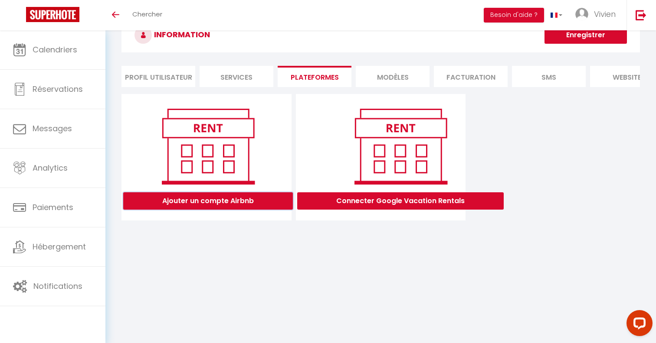
click at [228, 203] on button "Ajouter un compte Airbnb" at bounding box center [208, 201] width 170 height 17
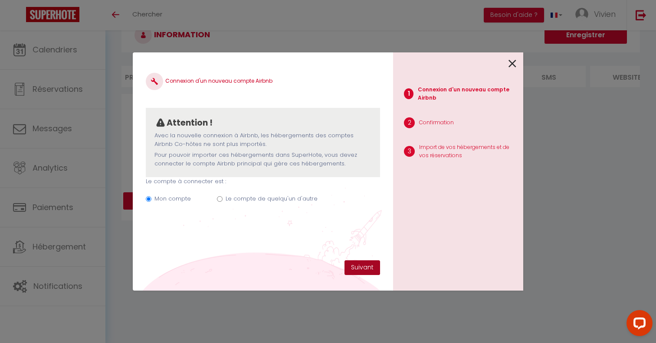
click at [365, 270] on button "Suivant" at bounding box center [362, 268] width 36 height 15
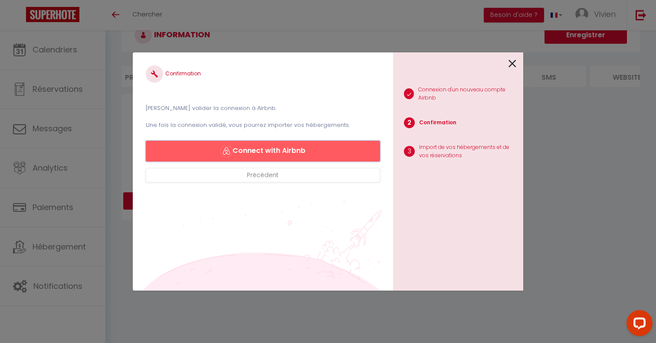
click at [302, 154] on button "Connect with Airbnb" at bounding box center [263, 151] width 234 height 21
click at [516, 63] on icon at bounding box center [512, 63] width 8 height 13
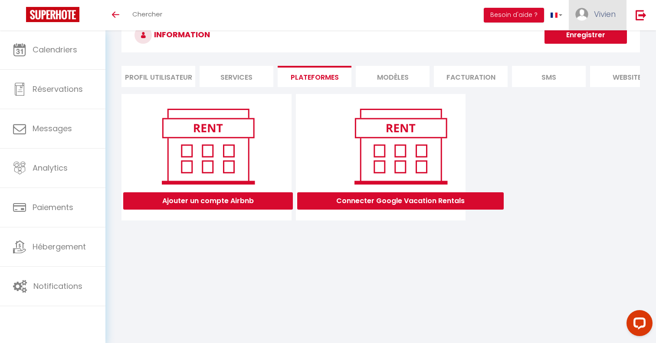
click at [604, 13] on span "Vivien" at bounding box center [605, 14] width 22 height 11
click at [643, 16] on img at bounding box center [640, 15] width 11 height 11
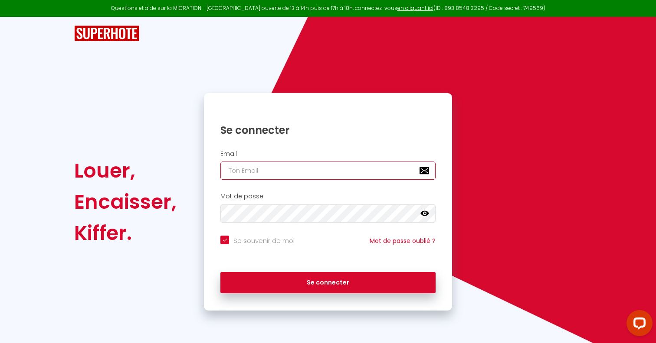
click at [302, 174] on input "email" at bounding box center [327, 171] width 215 height 18
type input "[EMAIL_ADDRESS][DOMAIN_NAME]"
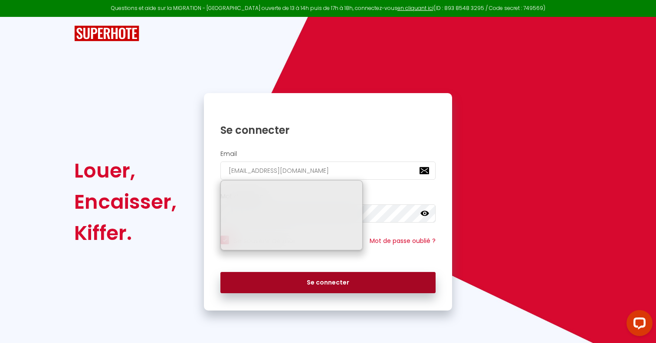
click at [313, 290] on button "Se connecter" at bounding box center [327, 283] width 215 height 22
checkbox input "true"
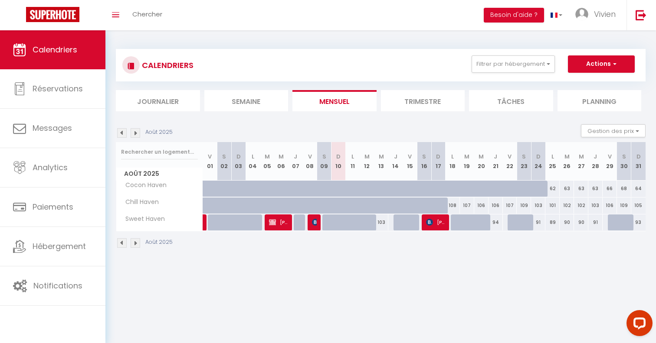
click at [307, 127] on div "Août 2025 Gestion des prix Nb Nuits minimum Règles Disponibilité" at bounding box center [380, 133] width 529 height 18
click at [303, 122] on section "Août 2025 Gestion des prix Nb Nuits minimum Règles Disponibilité Août 2025 V 01…" at bounding box center [380, 186] width 529 height 141
click at [609, 65] on button "Actions" at bounding box center [601, 63] width 67 height 17
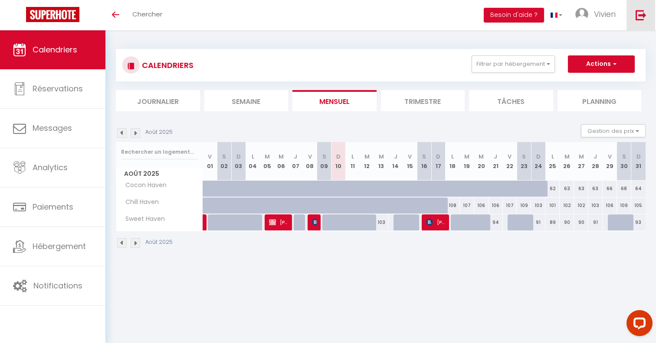
click at [637, 8] on link at bounding box center [640, 15] width 29 height 30
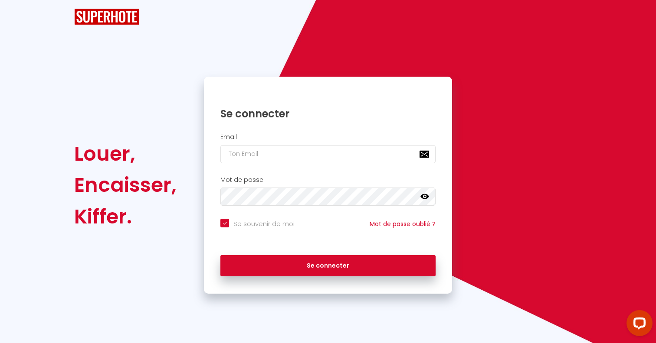
checkbox input "true"
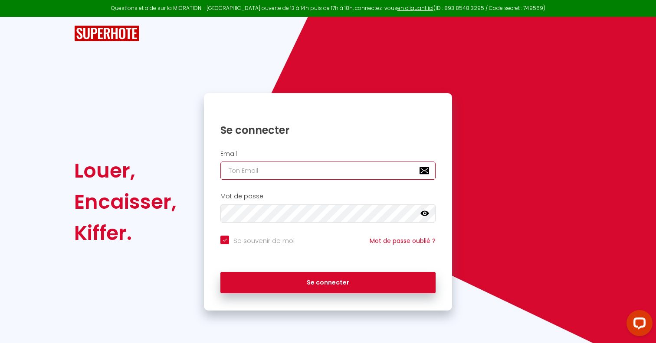
click at [319, 165] on input "email" at bounding box center [327, 171] width 215 height 18
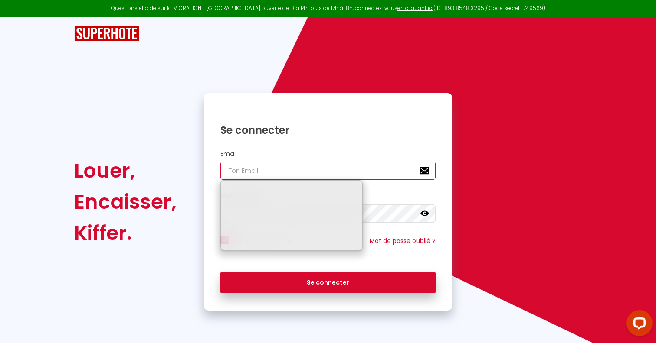
type input "[EMAIL_ADDRESS][DOMAIN_NAME]"
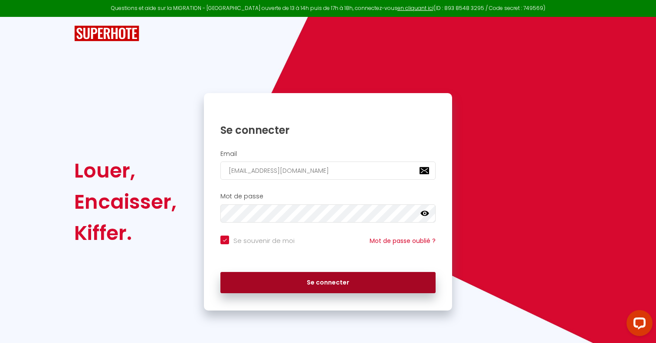
click at [336, 278] on button "Se connecter" at bounding box center [327, 283] width 215 height 22
checkbox input "true"
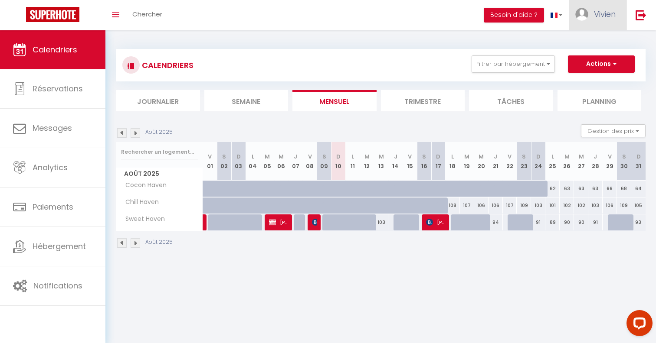
click at [592, 18] on link "Vivien" at bounding box center [597, 15] width 58 height 30
click at [586, 43] on link "Paramètres" at bounding box center [591, 43] width 64 height 15
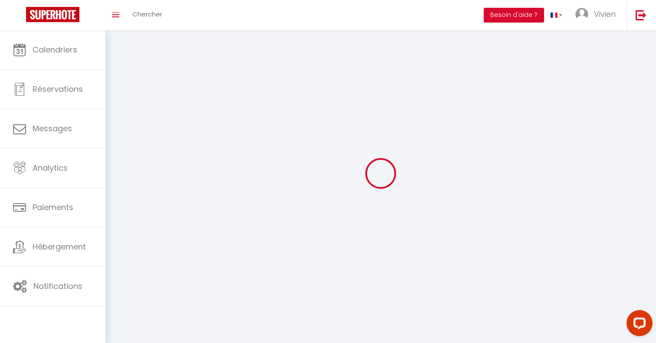
type input "Vivien"
type input "Pilotto"
type input "0682109992"
type input "35 Chemin d'Avellard"
type input "74320"
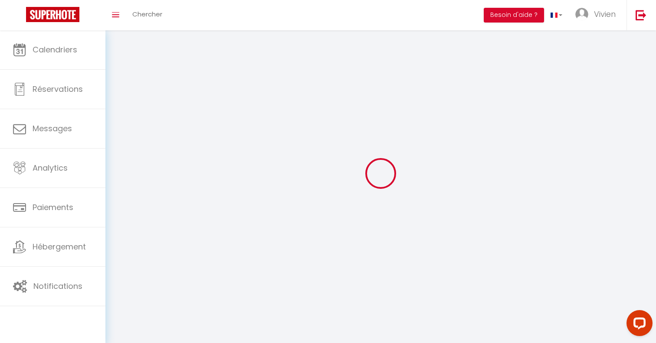
type input "Sevrier"
type input "jQ0mPx7VbnWK28pXt2AWKw1DK"
type input "nyq7Cqvc9llcIGkEF38bzqcUt"
type input "https://app.superhote.com/#/get-available-rentals/nyq7Cqvc9llcIGkEF38bzqcUt"
type input "jQ0mPx7VbnWK28pXt2AWKw1DK"
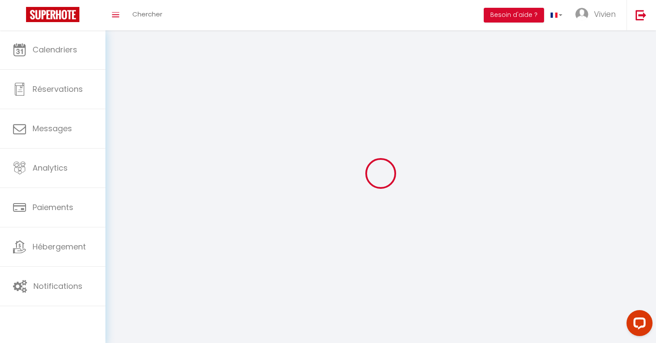
type input "nyq7Cqvc9llcIGkEF38bzqcUt"
type input "https://app.superhote.com/#/get-available-rentals/nyq7Cqvc9llcIGkEF38bzqcUt"
select select "28"
select select "fr"
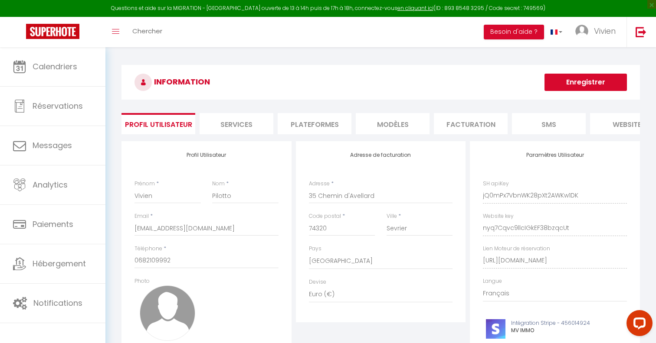
click at [306, 122] on li "Plateformes" at bounding box center [314, 123] width 74 height 21
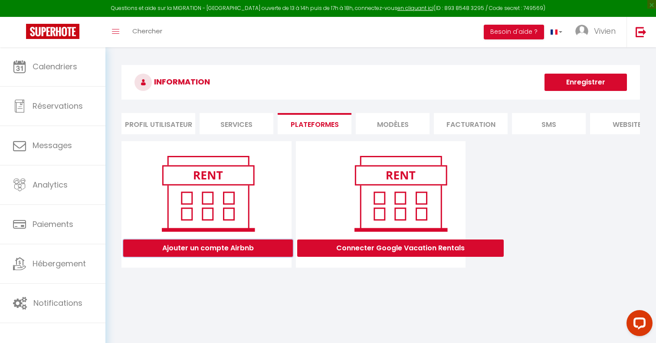
click at [220, 244] on button "Ajouter un compte Airbnb" at bounding box center [208, 248] width 170 height 17
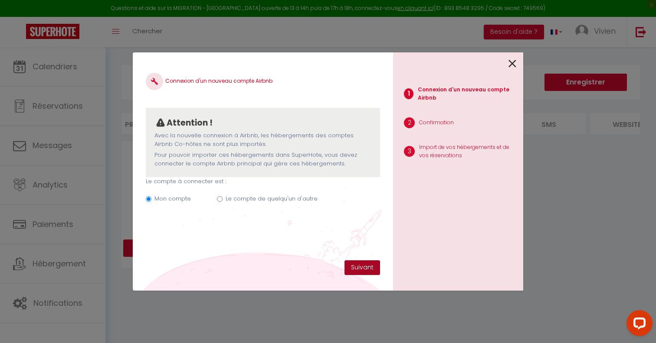
click at [366, 272] on button "Suivant" at bounding box center [362, 268] width 36 height 15
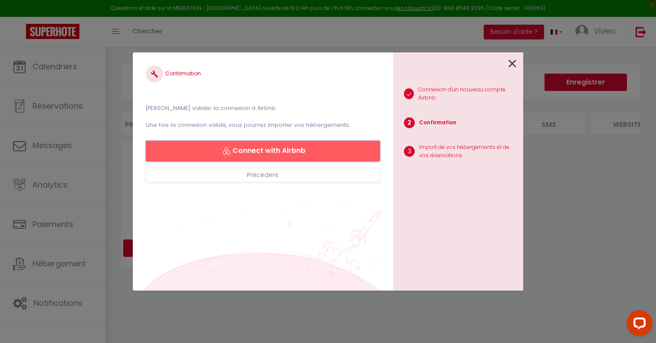
click at [307, 149] on button "Connect with Airbnb" at bounding box center [263, 151] width 234 height 21
click at [459, 146] on p "Import de vos hébergements et de vos réservations" at bounding box center [467, 152] width 97 height 16
click at [205, 125] on p "Une fois la connexion validé, vous pourrez importer vos hébergements." at bounding box center [263, 125] width 234 height 9
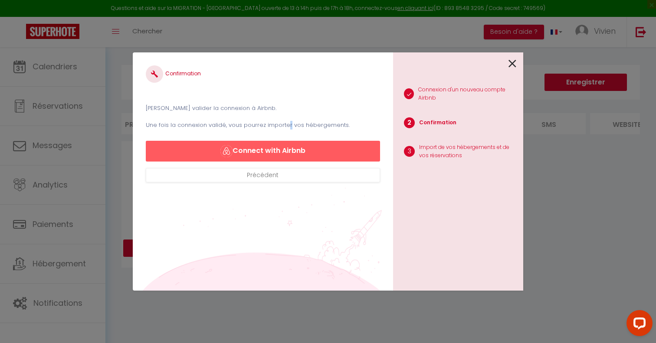
click at [205, 125] on p "Une fois la connexion validé, vous pourrez importer vos hébergements." at bounding box center [263, 125] width 234 height 9
click at [329, 125] on p "Une fois la connexion validé, vous pourrez importer vos hébergements." at bounding box center [263, 125] width 234 height 9
click at [279, 150] on button "Connect with Airbnb" at bounding box center [263, 151] width 234 height 21
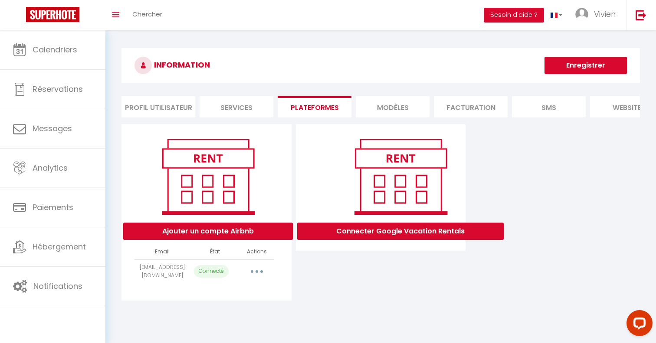
select select
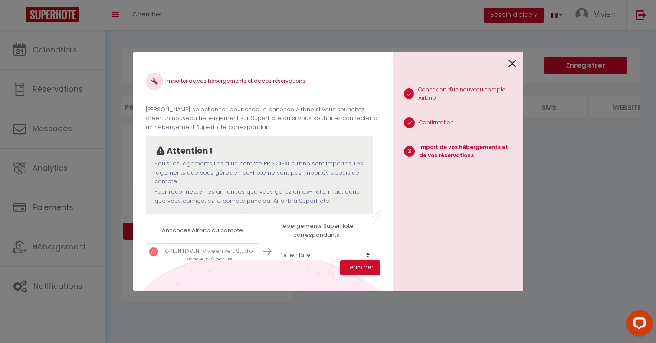
select select
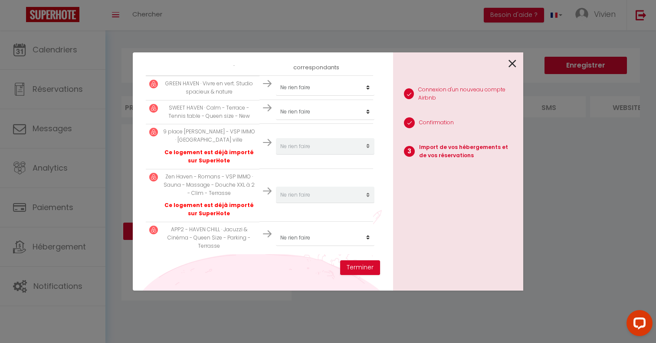
scroll to position [176, 0]
click at [310, 96] on select "Créer un nouveau hébergement Ne rien faire Cocon Haven Chill Haven Sweet Haven" at bounding box center [325, 87] width 98 height 16
select select "51114"
select select
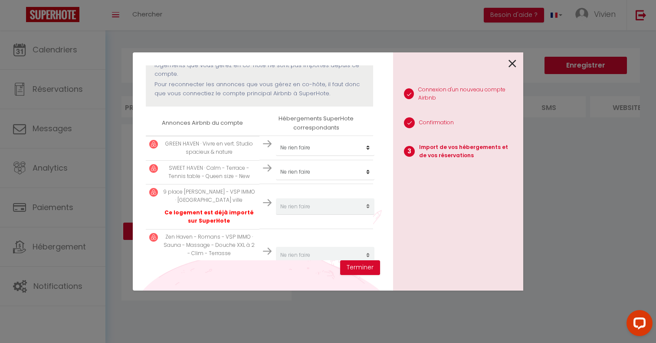
scroll to position [103, 0]
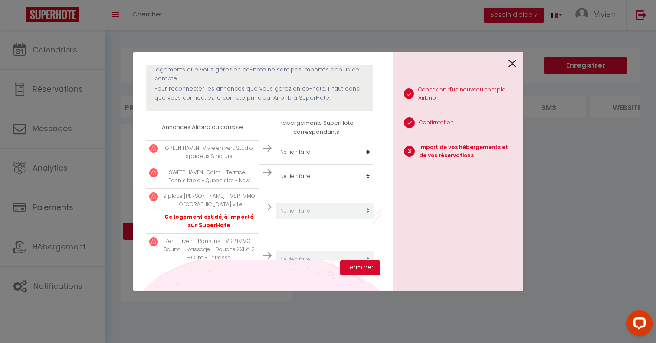
click at [320, 160] on select "Créer un nouveau hébergement Ne rien faire Cocon Haven Chill Haven Sweet Haven" at bounding box center [325, 152] width 98 height 16
select select "51115"
select select
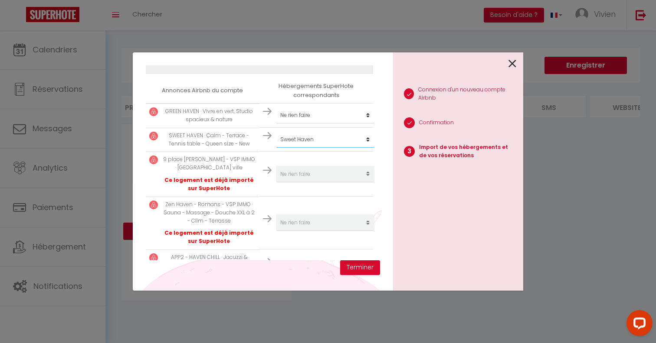
scroll to position [176, 0]
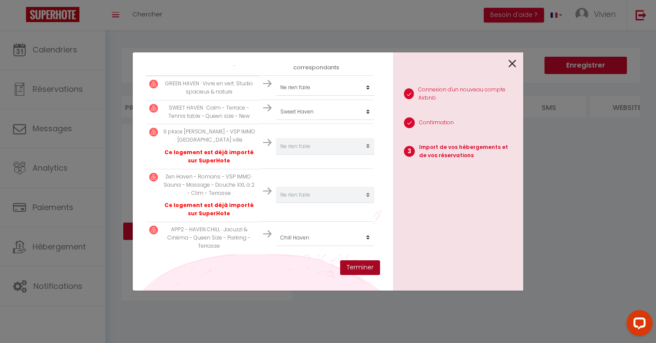
click at [363, 268] on button "Terminer" at bounding box center [360, 268] width 40 height 15
select select
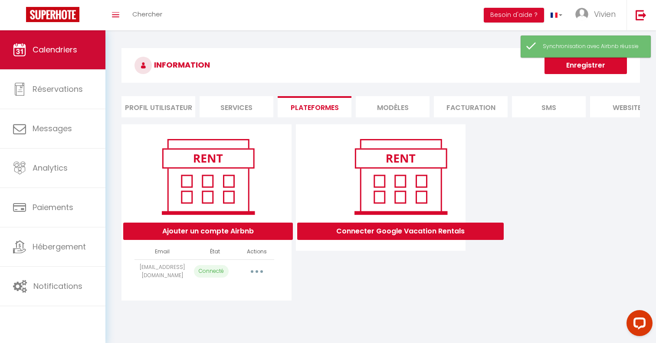
click at [52, 48] on span "Calendriers" at bounding box center [55, 49] width 45 height 11
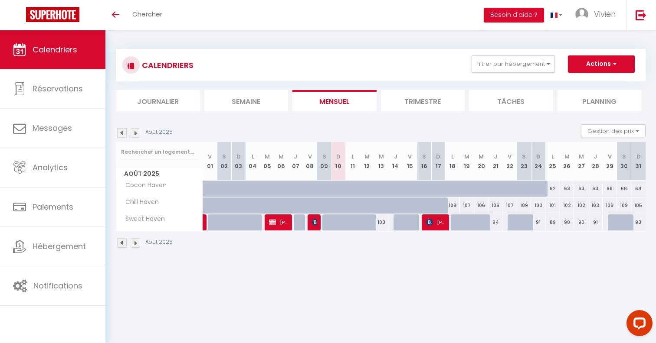
click at [33, 45] on span "Calendriers" at bounding box center [55, 49] width 45 height 11
click at [600, 15] on span "Vivien" at bounding box center [605, 14] width 22 height 11
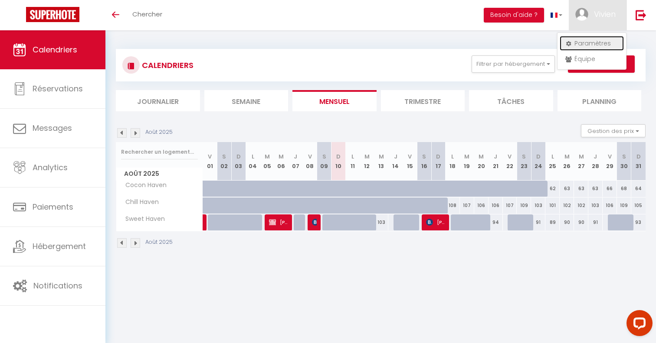
click at [591, 47] on link "Paramètres" at bounding box center [591, 43] width 64 height 15
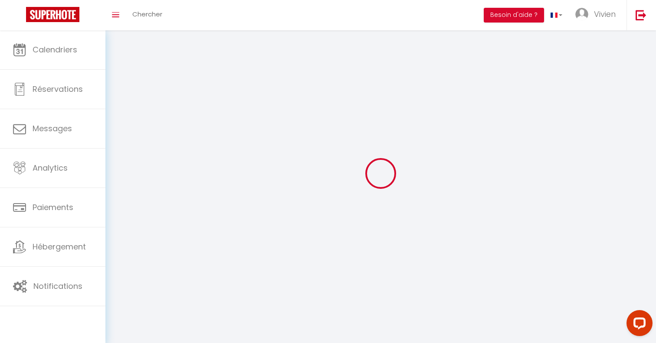
type input "Vivien"
type input "Pilotto"
type input "0682109992"
type input "35 Chemin d'Avellard"
type input "74320"
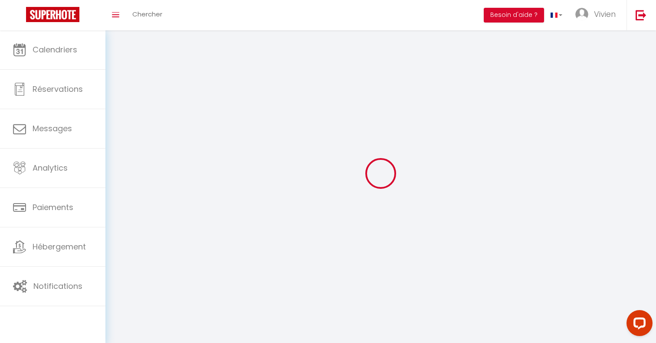
type input "Sevrier"
type input "jQ0mPx7VbnWK28pXt2AWKw1DK"
type input "nyq7Cqvc9llcIGkEF38bzqcUt"
type input "[URL][DOMAIN_NAME]"
type input "jQ0mPx7VbnWK28pXt2AWKw1DK"
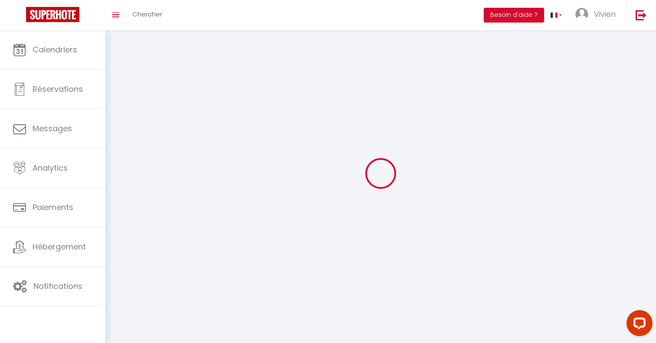
type input "nyq7Cqvc9llcIGkEF38bzqcUt"
type input "[URL][DOMAIN_NAME]"
select select "28"
select select "fr"
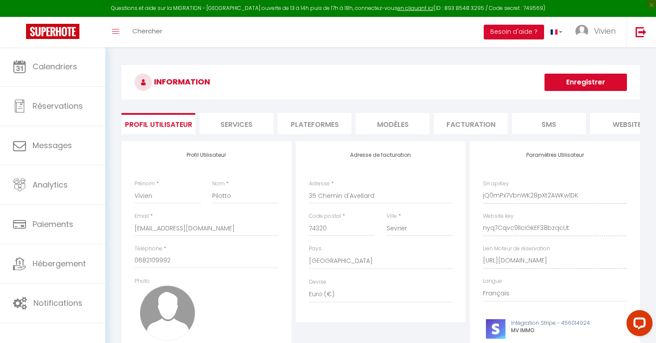
click at [317, 124] on li "Plateformes" at bounding box center [314, 123] width 74 height 21
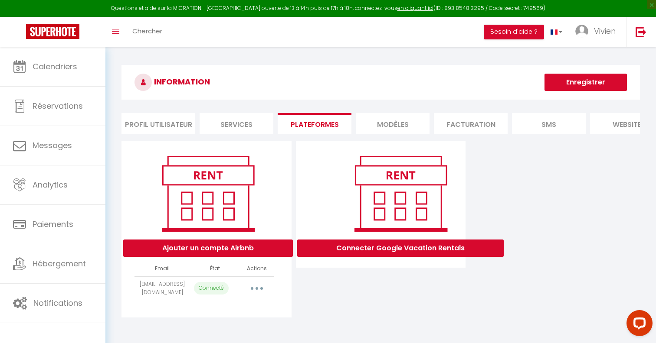
scroll to position [47, 0]
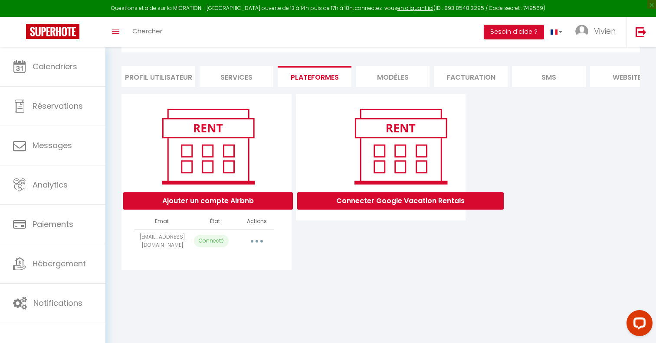
click at [255, 243] on button "button" at bounding box center [257, 242] width 24 height 14
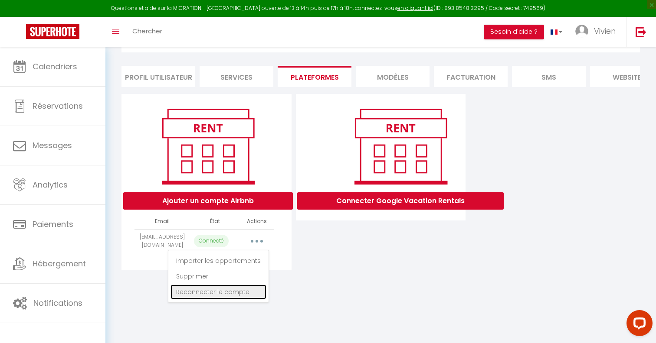
click at [232, 293] on link "Reconnecter le compte" at bounding box center [218, 292] width 96 height 15
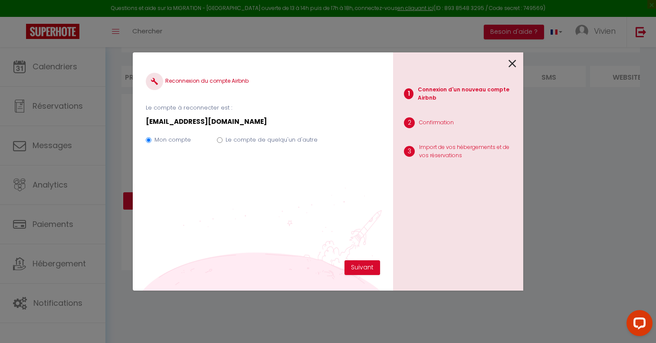
click at [358, 259] on div "Reconnexion du compte Airbnb Le compte à reconnecter est : vivien@mv-immo.com M…" at bounding box center [263, 162] width 234 height 195
click at [360, 270] on button "Suivant" at bounding box center [362, 268] width 36 height 15
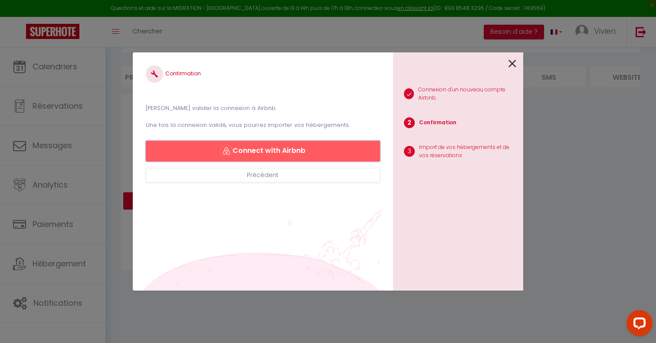
click at [297, 155] on button "Connect with Airbnb" at bounding box center [263, 151] width 234 height 21
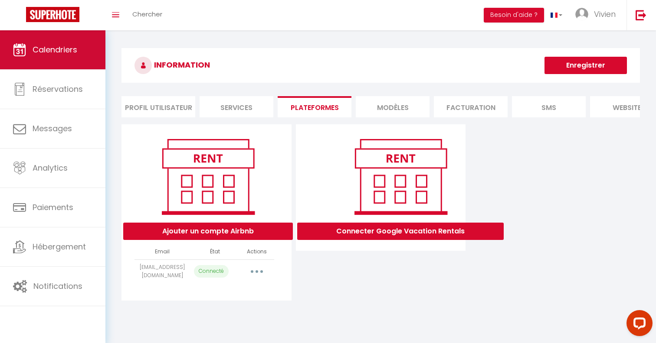
click at [70, 57] on link "Calendriers" at bounding box center [52, 49] width 105 height 39
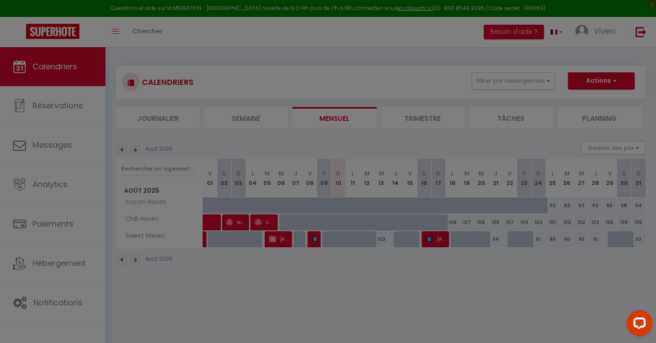
click at [330, 140] on div at bounding box center [328, 171] width 656 height 343
click at [355, 59] on div at bounding box center [328, 171] width 656 height 343
click at [253, 55] on div at bounding box center [328, 171] width 656 height 343
click at [100, 63] on div at bounding box center [328, 171] width 656 height 343
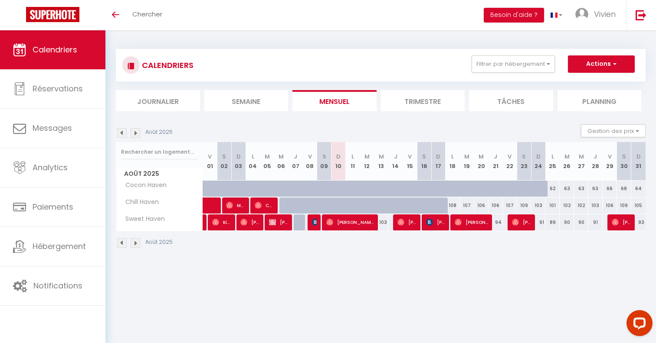
click at [318, 122] on section "Août 2025 Gestion des prix Nb Nuits minimum Règles Disponibilité Août 2025 V 01…" at bounding box center [380, 186] width 529 height 141
click at [348, 257] on div "CALENDRIERS Filtrer par hébergement Tous Cocon Haven Chill Haven Sweet Haven Ef…" at bounding box center [380, 148] width 550 height 237
click at [612, 18] on span "Vivien" at bounding box center [605, 14] width 22 height 11
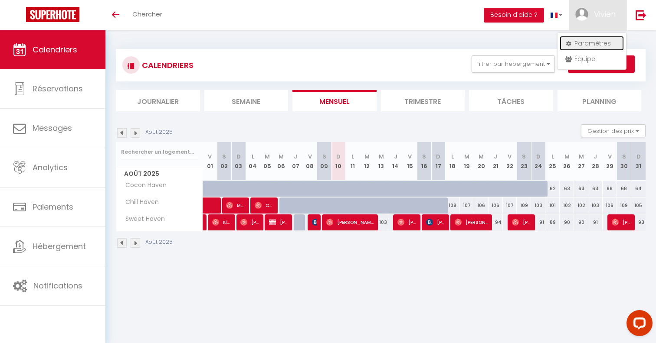
click at [590, 43] on link "Paramètres" at bounding box center [591, 43] width 64 height 15
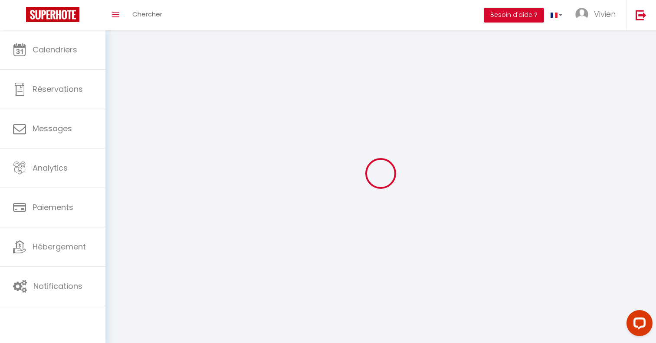
select select
type input "Vivien"
type input "Pilotto"
type input "0682109992"
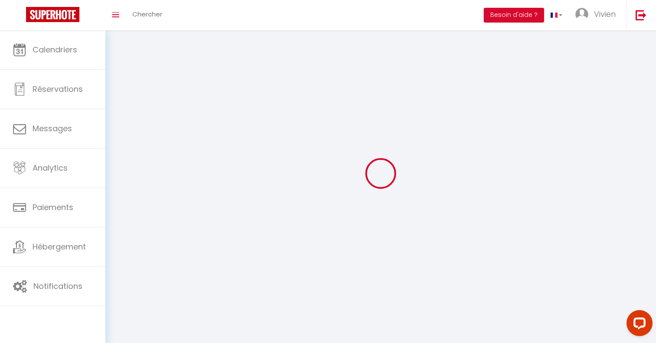
type input "35 Chemin d'Avellard"
type input "74320"
type input "Sevrier"
type input "jQ0mPx7VbnWK28pXt2AWKw1DK"
type input "nyq7Cqvc9llcIGkEF38bzqcUt"
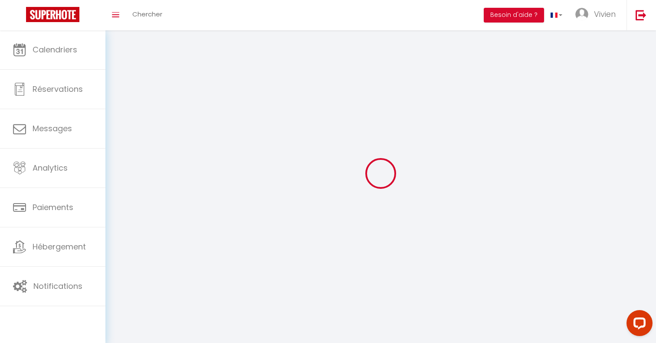
type input "[URL][DOMAIN_NAME]"
type input "jQ0mPx7VbnWK28pXt2AWKw1DK"
type input "nyq7Cqvc9llcIGkEF38bzqcUt"
type input "[URL][DOMAIN_NAME]"
select select "28"
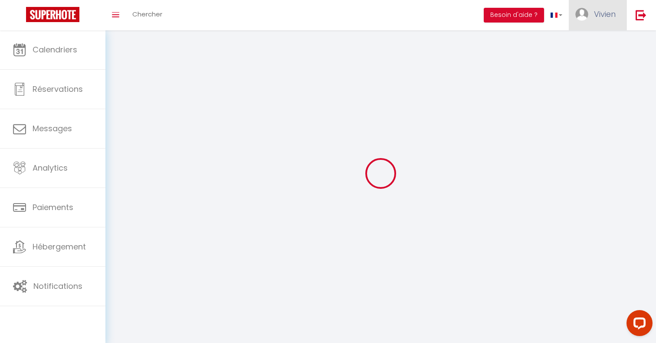
select select "fr"
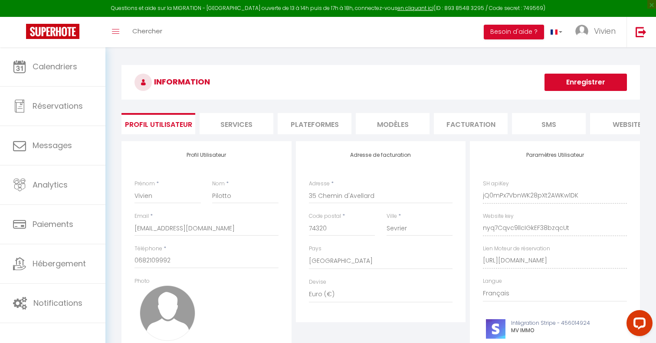
click at [314, 129] on li "Plateformes" at bounding box center [314, 123] width 74 height 21
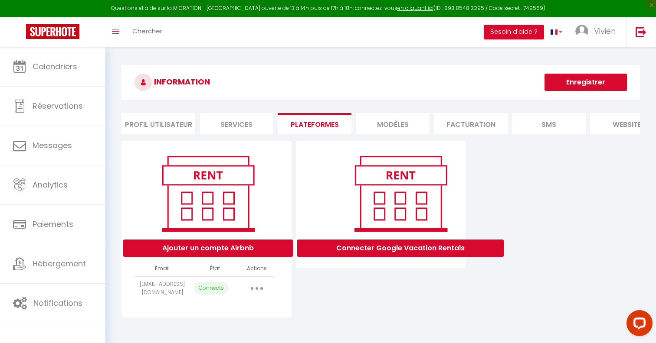
click at [257, 288] on icon "button" at bounding box center [256, 288] width 3 height 3
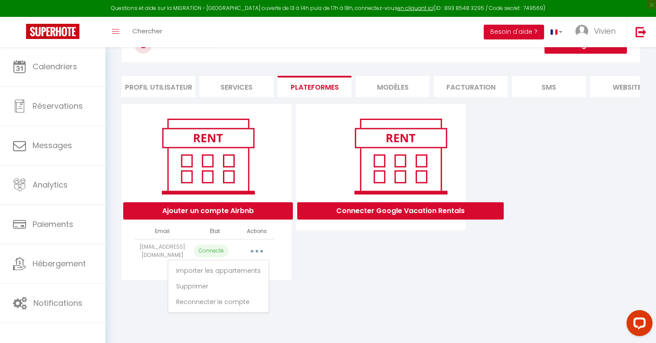
scroll to position [47, 0]
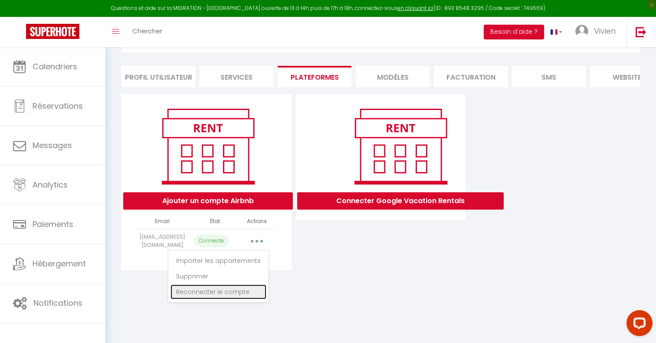
click at [229, 293] on link "Reconnecter le compte" at bounding box center [218, 292] width 96 height 15
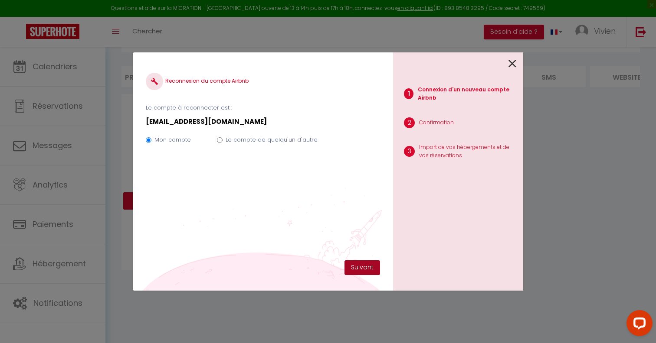
click at [358, 265] on button "Suivant" at bounding box center [362, 268] width 36 height 15
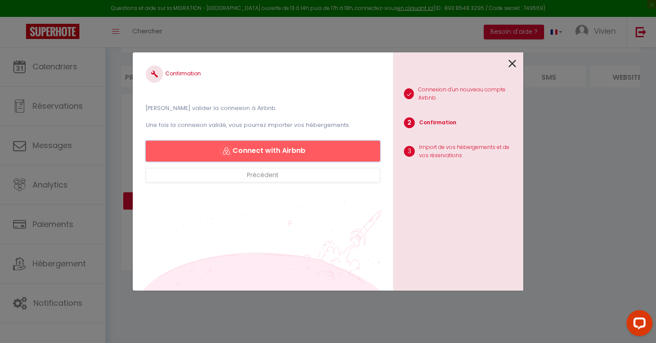
click at [287, 158] on button "Connect with Airbnb" at bounding box center [263, 151] width 234 height 21
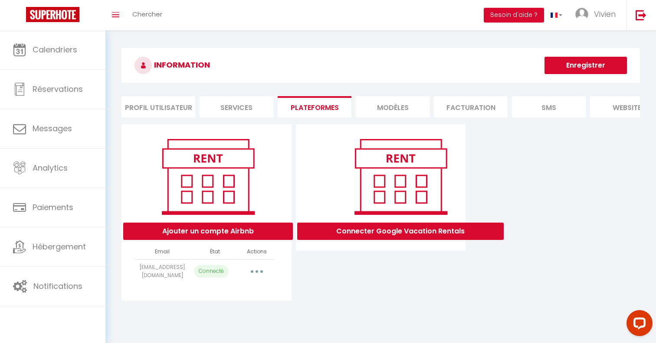
select select
select select "51115"
select select
select select "51114"
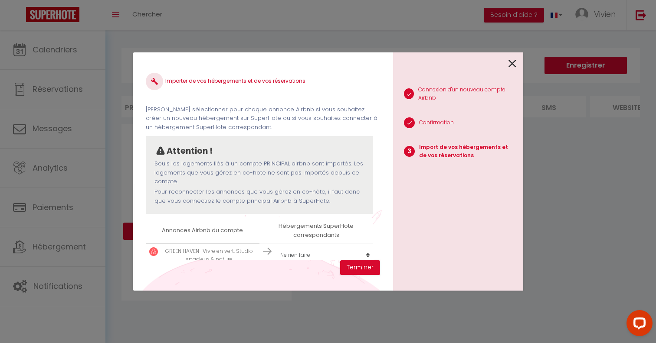
select select
click at [371, 271] on button "Terminer" at bounding box center [360, 268] width 40 height 15
select select
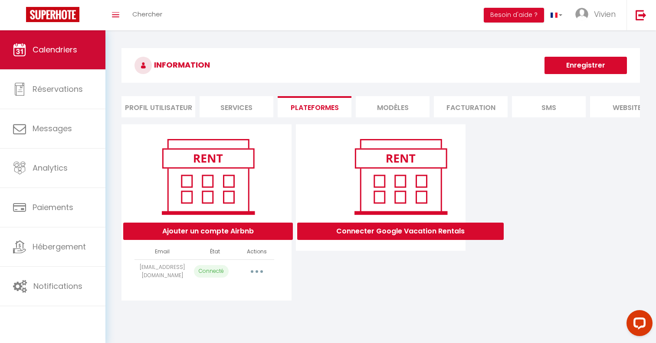
click at [71, 49] on span "Calendriers" at bounding box center [55, 49] width 45 height 11
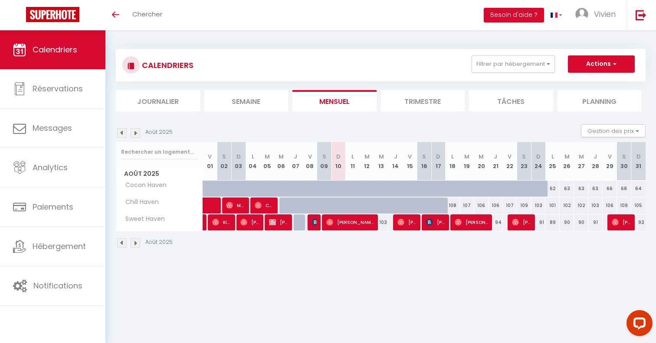
click at [293, 123] on section "Août 2025 Gestion des prix Nb Nuits minimum Règles Disponibilité Août 2025 V 01…" at bounding box center [380, 186] width 529 height 141
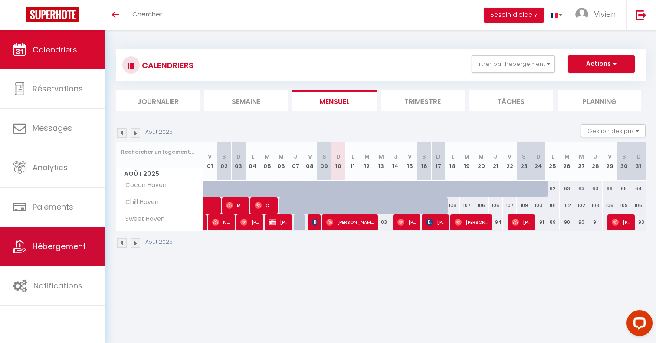
click at [70, 245] on span "Hébergement" at bounding box center [59, 246] width 53 height 11
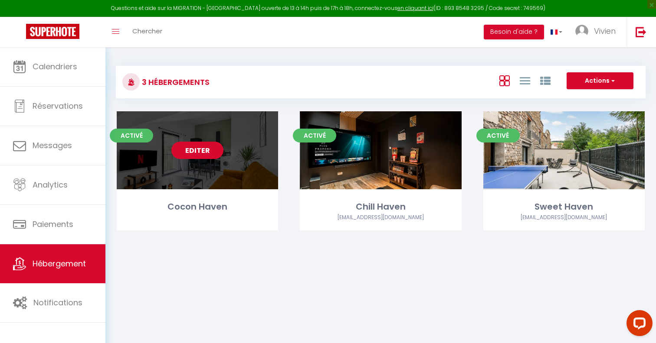
click at [208, 152] on link "Editer" at bounding box center [197, 150] width 52 height 17
select select "3"
select select "2"
select select "1"
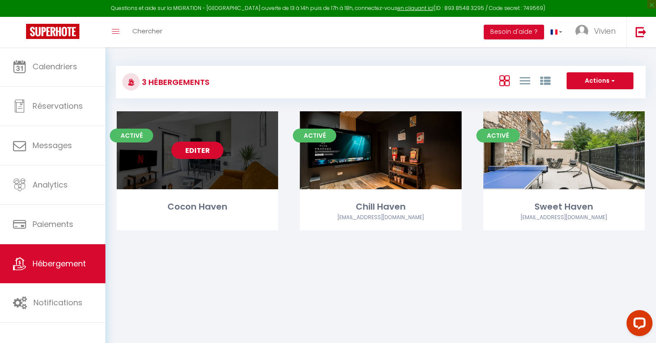
select select
select select "28"
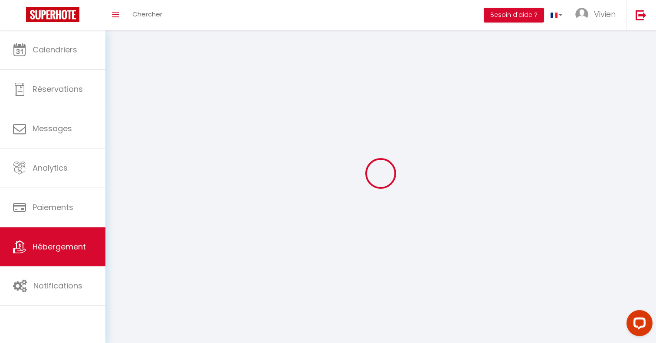
select select
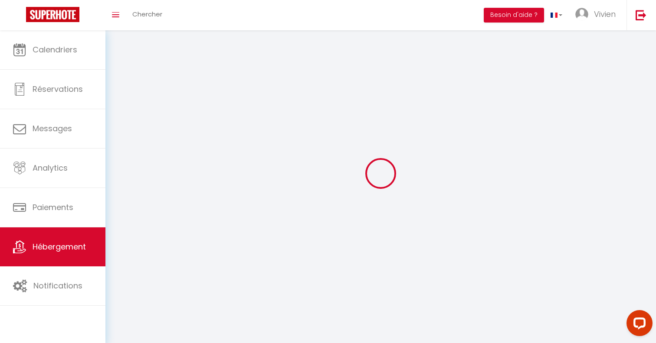
select select
checkbox input "false"
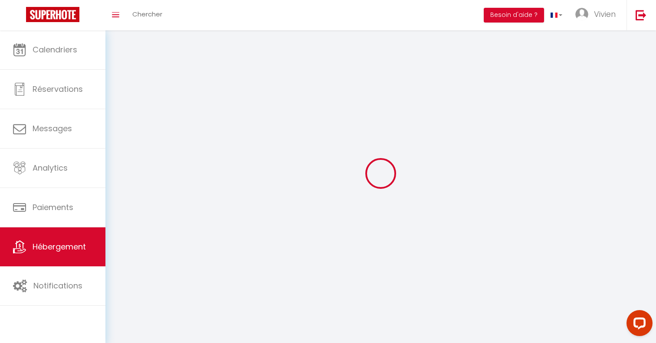
select select
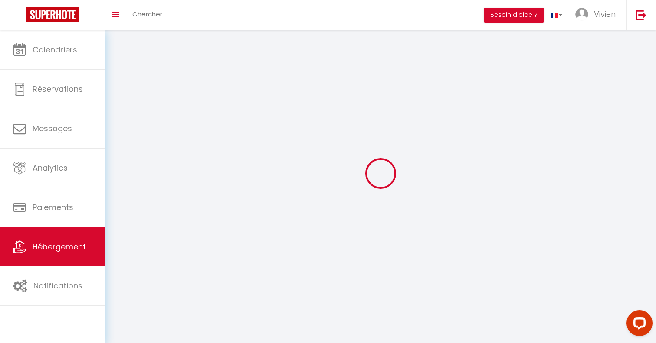
select select
checkbox input "false"
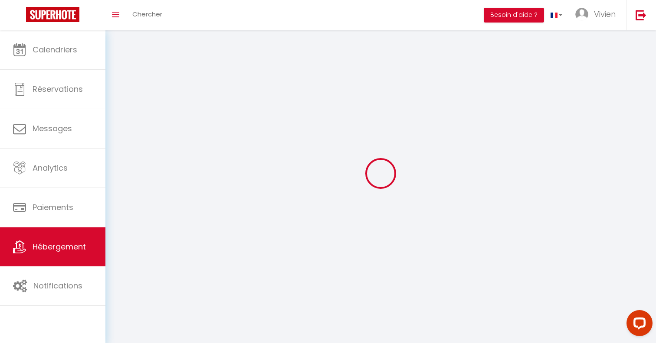
checkbox input "false"
select select
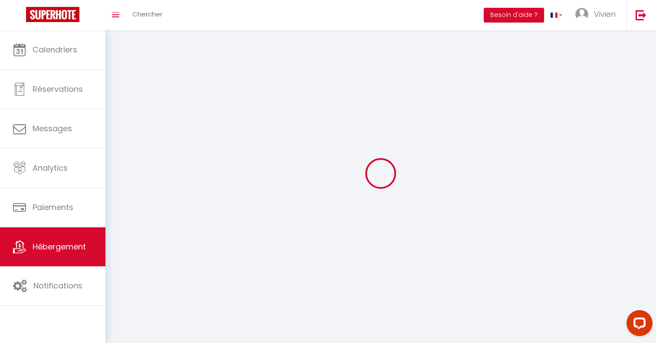
select select
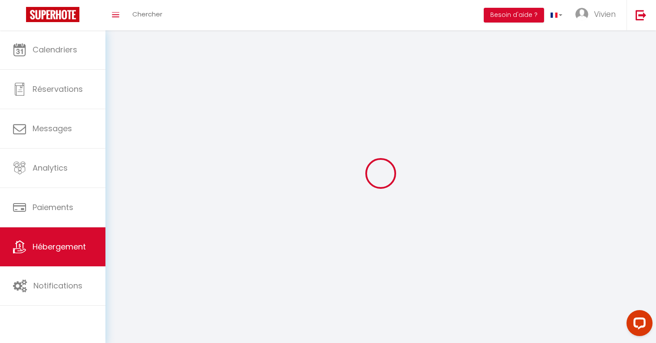
checkbox input "false"
select select
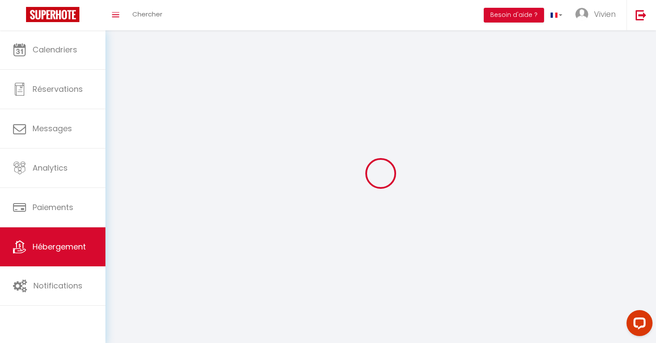
select select
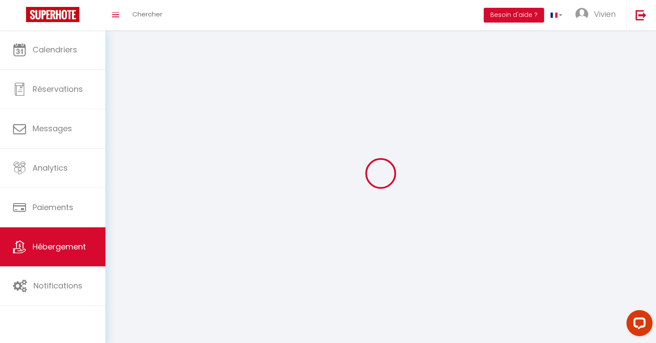
select select
checkbox input "false"
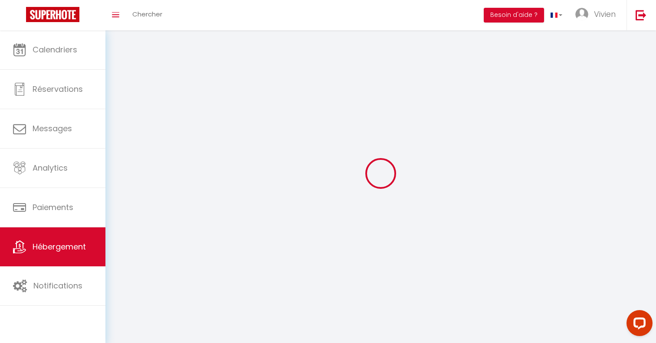
checkbox input "false"
select select
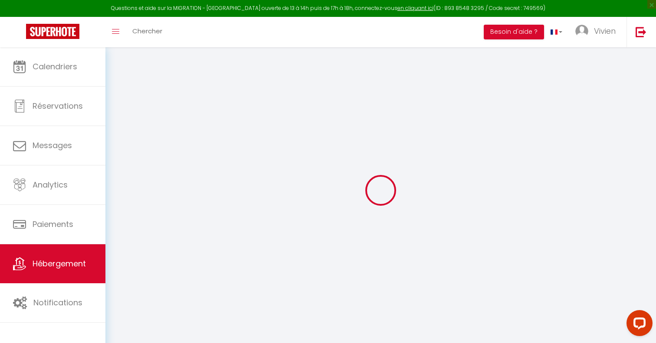
select select
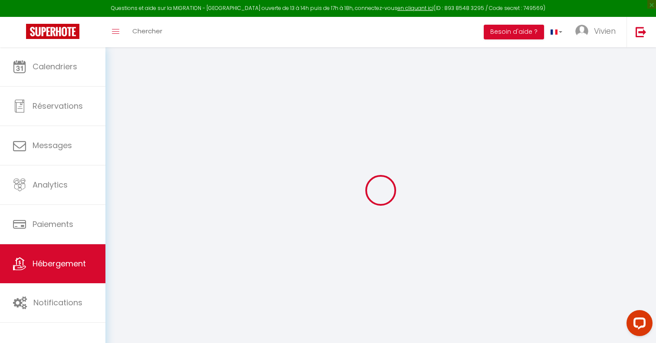
select select
checkbox input "false"
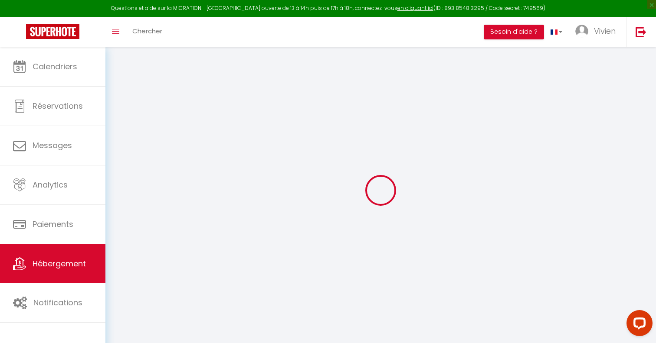
select select
type input "Cocon Haven"
type input "Xavier"
type input "49"
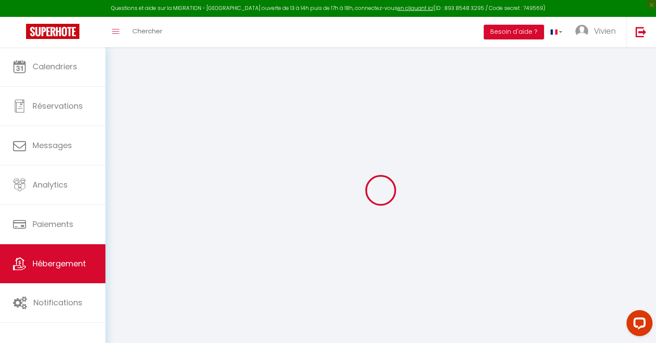
type input "6"
type input "39"
type input "500"
select select
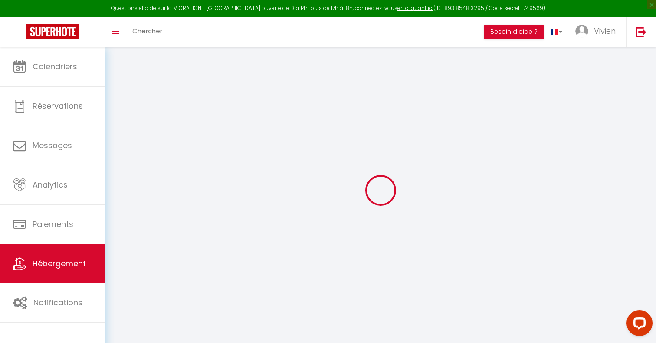
select select
type input "21 Rue Gabriel Péri"
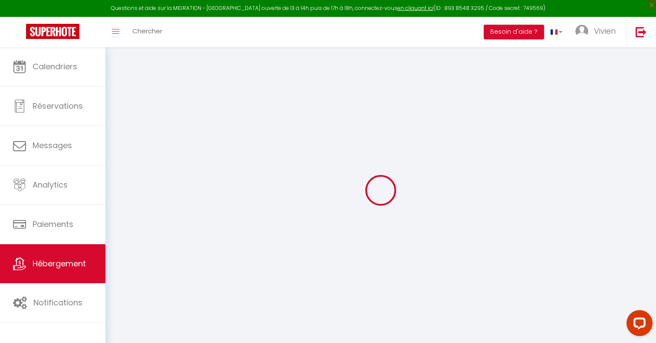
type input "42100"
type input "Saint-Étienne"
type input "[EMAIL_ADDRESS][DOMAIN_NAME]"
select select "14201"
checkbox input "false"
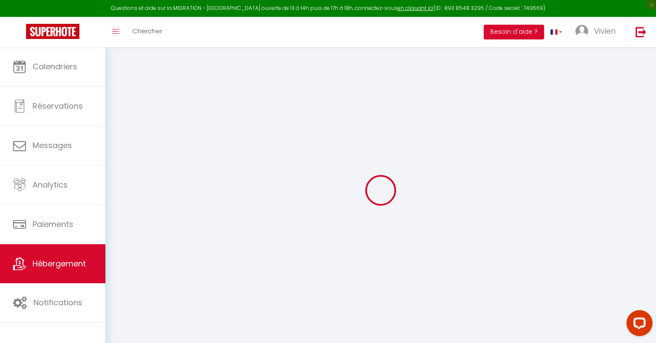
checkbox input "false"
select select
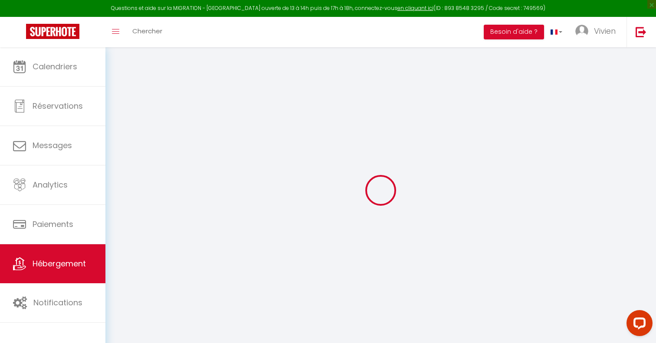
type input "0"
select select
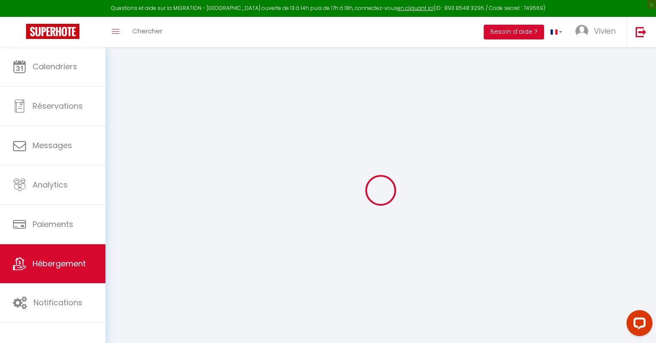
select select
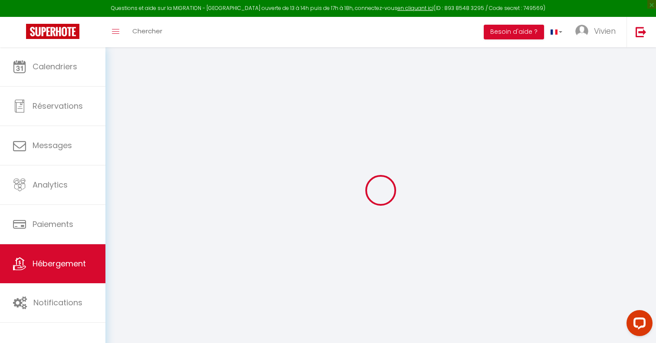
checkbox input "false"
select select
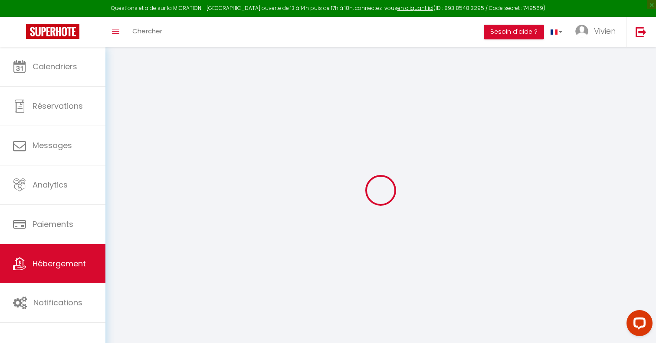
select select
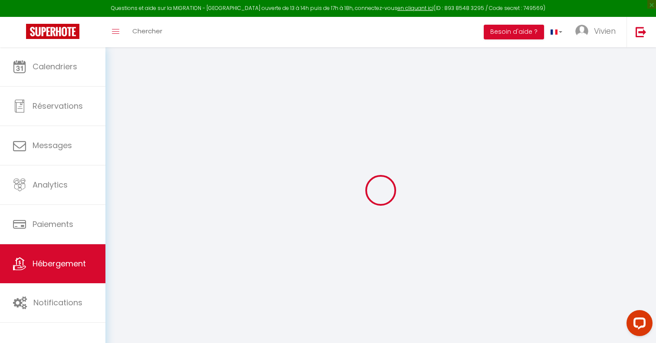
checkbox input "false"
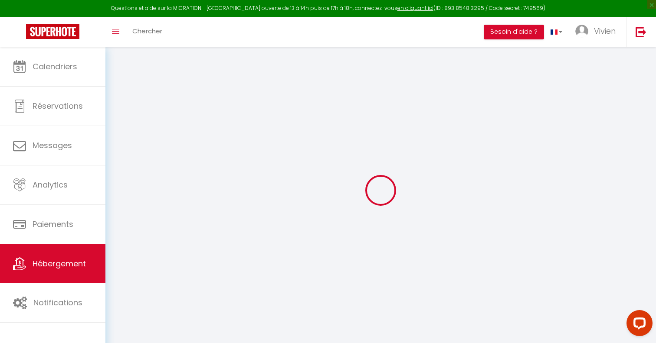
checkbox input "false"
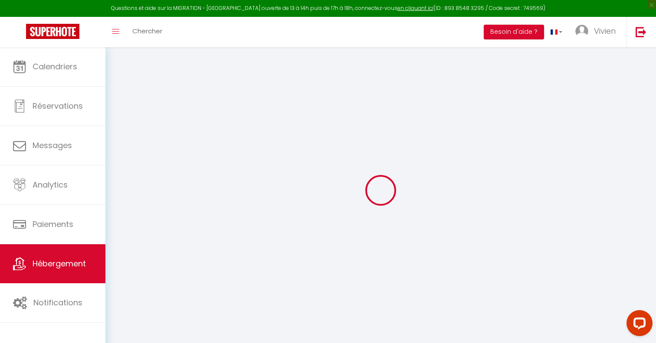
checkbox input "false"
select select "16:00"
select select
select select "10:00"
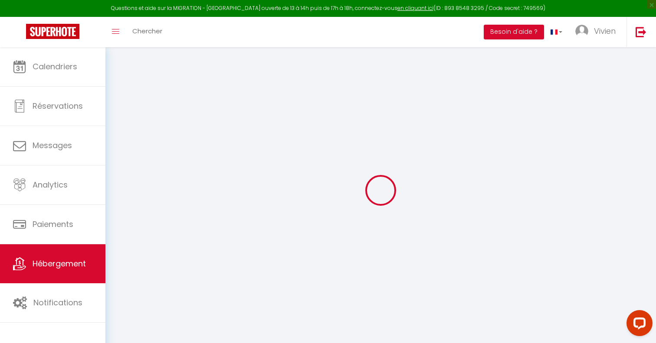
select select "30"
select select "120"
select select "20:00"
select select
checkbox input "false"
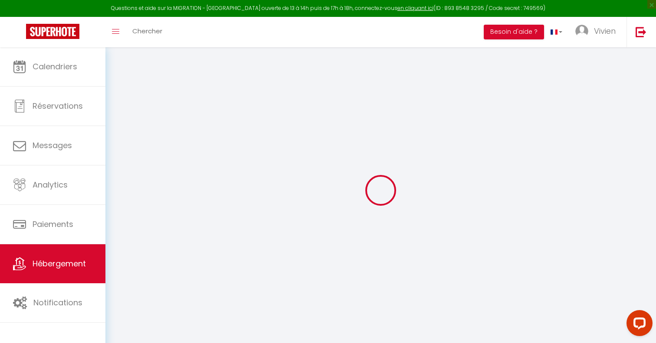
checkbox input "false"
select select
checkbox input "false"
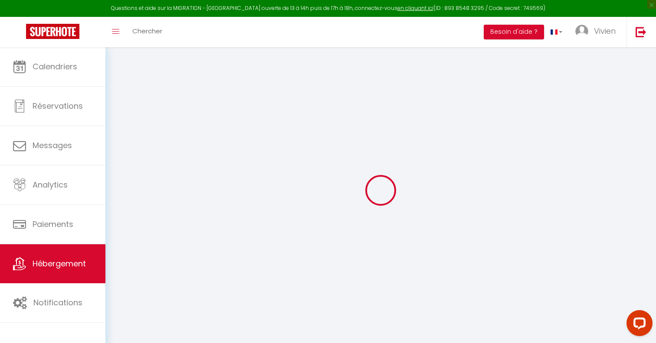
checkbox input "false"
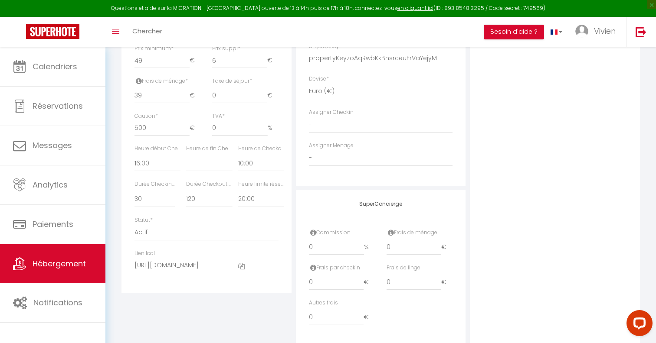
scroll to position [401, 0]
click at [239, 260] on icon at bounding box center [241, 262] width 7 height 7
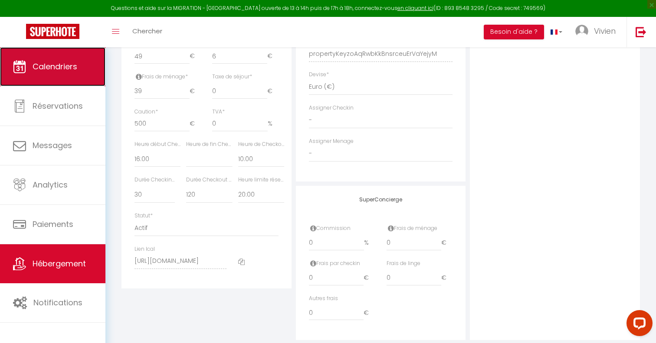
click at [67, 63] on span "Calendriers" at bounding box center [55, 66] width 45 height 11
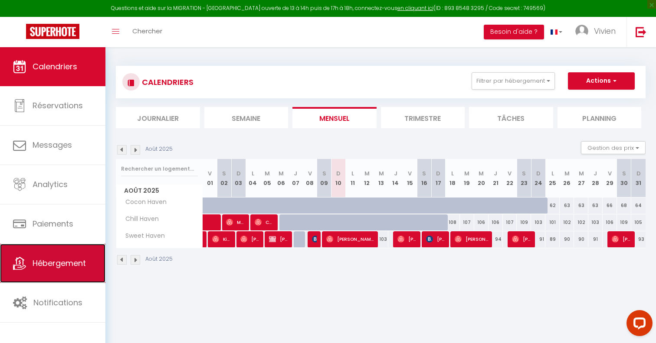
click at [66, 273] on link "Hébergement" at bounding box center [52, 263] width 105 height 39
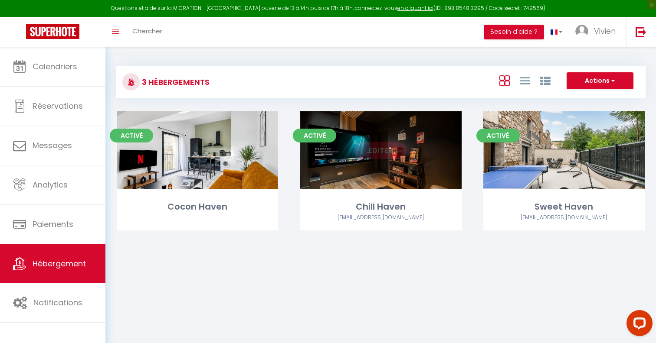
click at [388, 153] on link "Editer" at bounding box center [380, 150] width 52 height 17
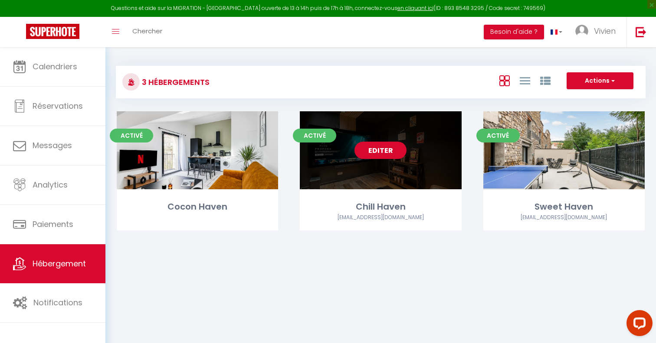
click at [388, 153] on link "Editer" at bounding box center [380, 150] width 52 height 17
select select "3"
select select "2"
select select "1"
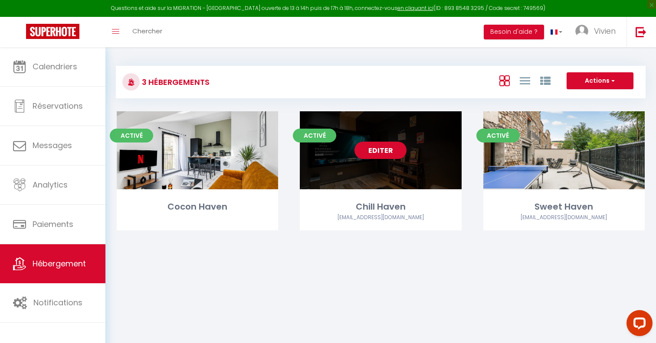
select select
select select "28"
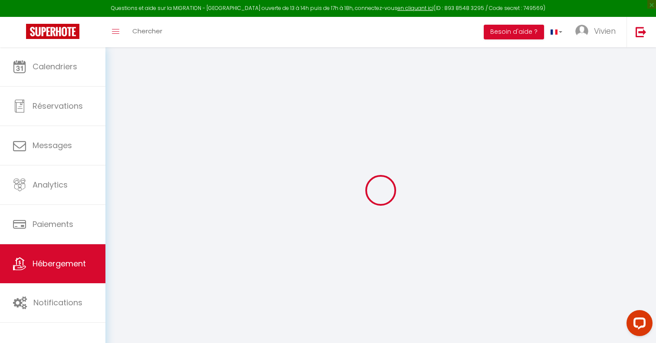
select select
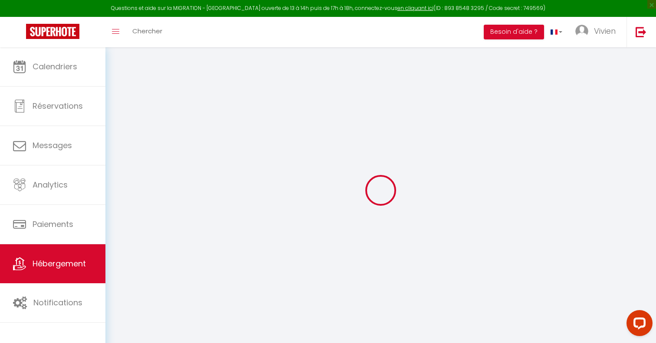
select select
checkbox input "false"
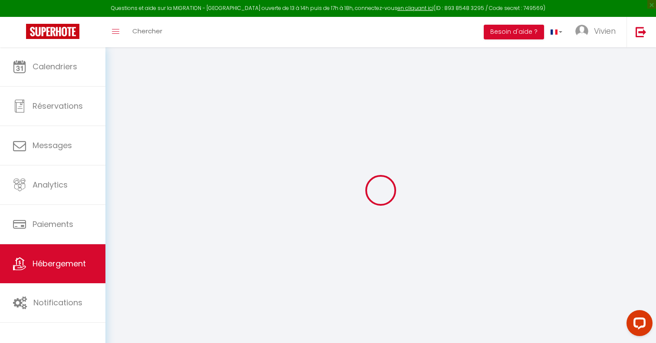
select select
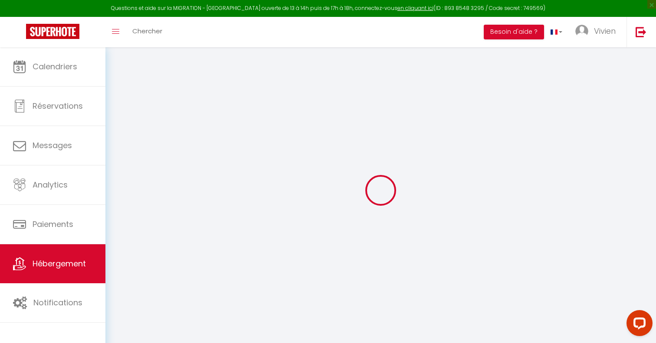
select select
checkbox input "false"
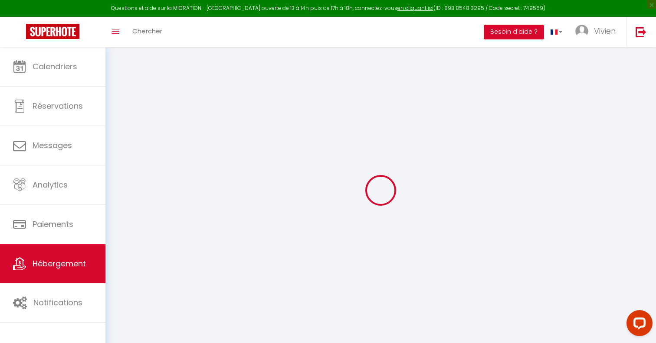
checkbox input "false"
select select
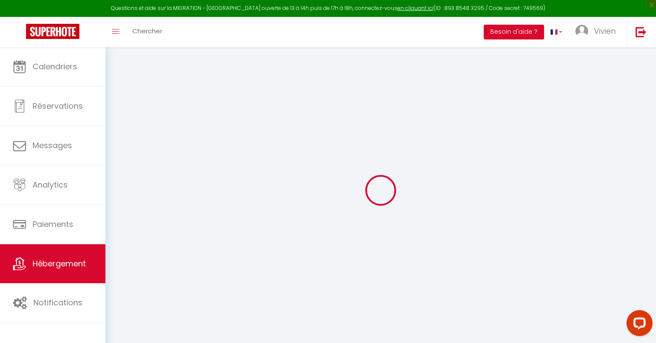
select select
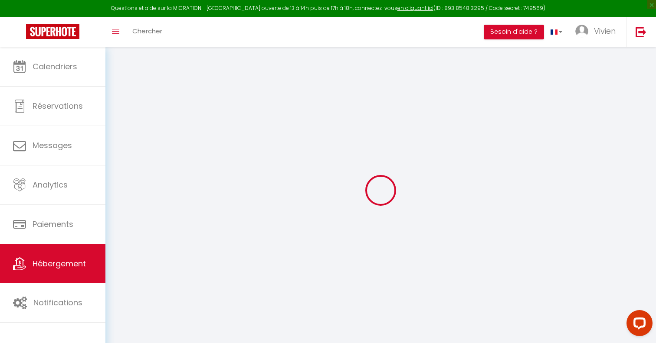
checkbox input "false"
select select
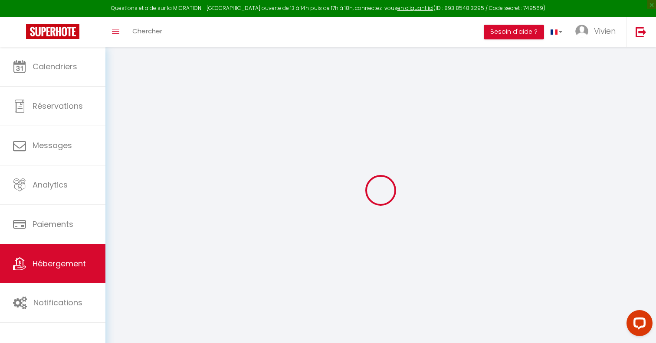
select select
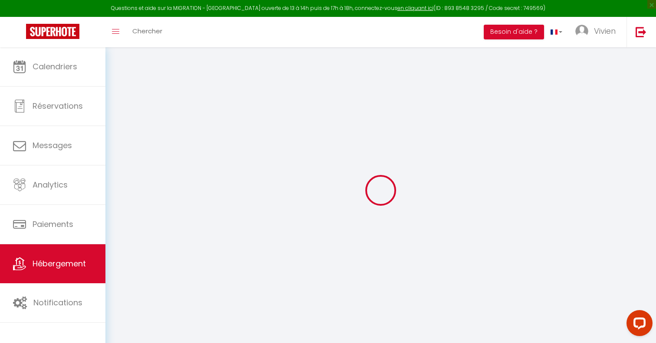
select select
checkbox input "false"
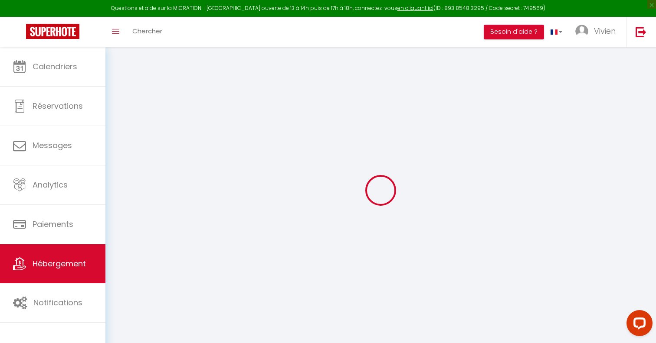
checkbox input "false"
select select
type input "Chill Haven"
type input "Xavier"
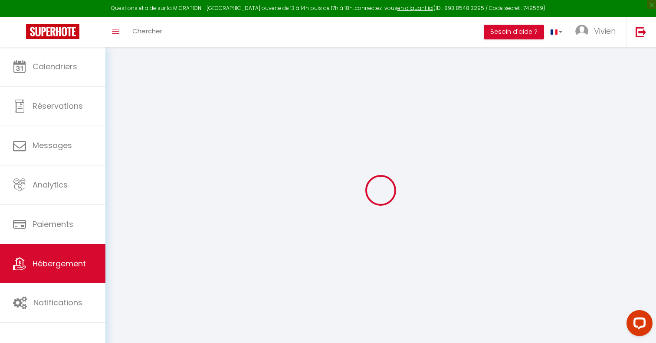
select select "2"
type input "75"
type input "39"
type input "850"
select select
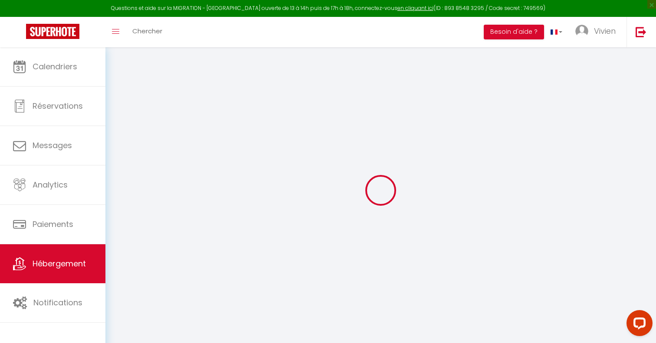
select select
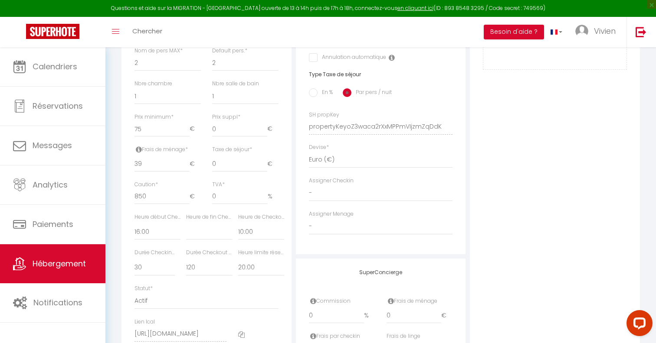
scroll to position [420, 0]
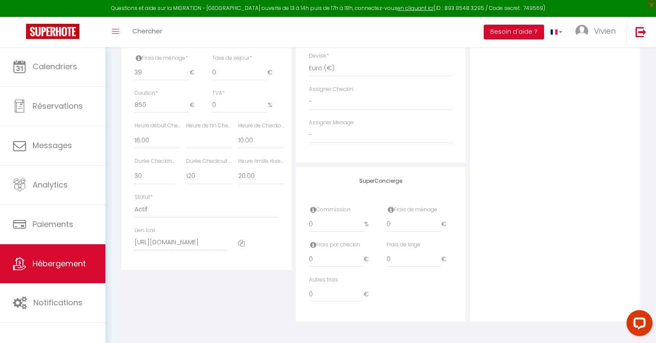
click at [241, 243] on icon at bounding box center [241, 243] width 7 height 7
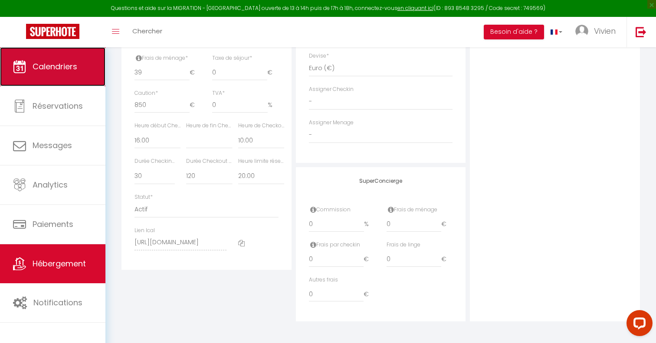
click at [37, 77] on link "Calendriers" at bounding box center [52, 66] width 105 height 39
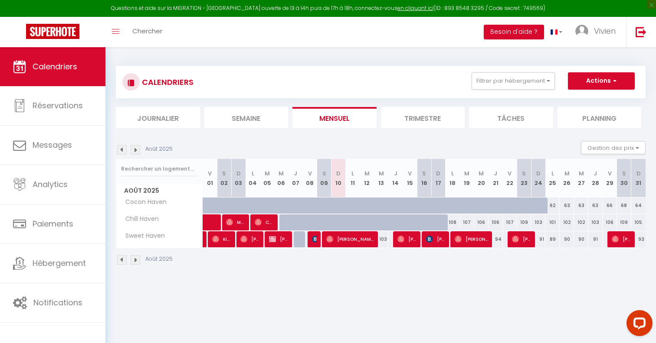
click at [294, 151] on div "Août 2025 Gestion des prix Nb Nuits minimum Règles Disponibilité" at bounding box center [380, 150] width 529 height 18
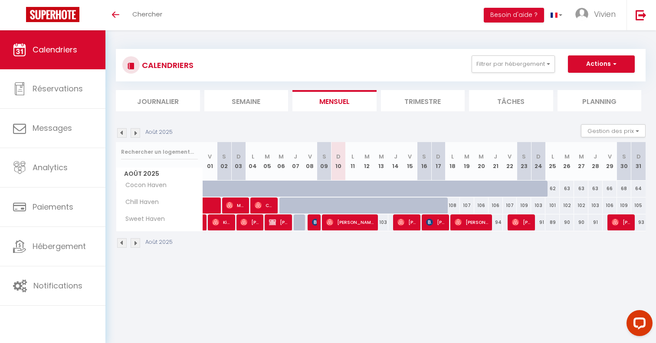
click at [124, 135] on img at bounding box center [122, 133] width 10 height 10
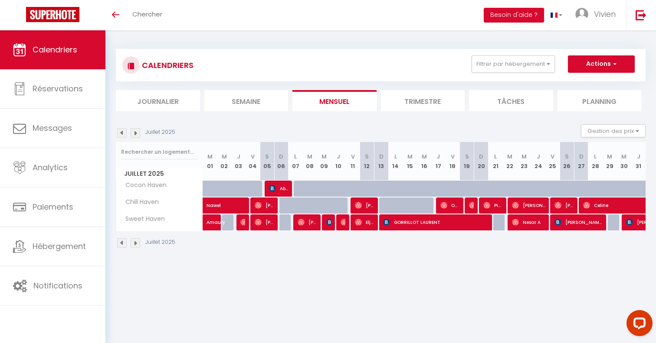
click at [123, 135] on img at bounding box center [122, 133] width 10 height 10
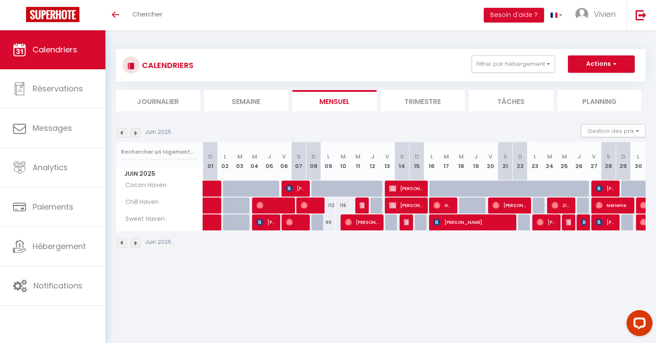
click at [137, 135] on img at bounding box center [136, 133] width 10 height 10
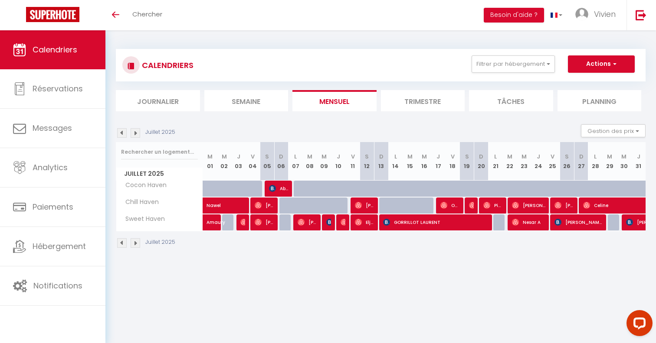
click at [137, 135] on img at bounding box center [136, 133] width 10 height 10
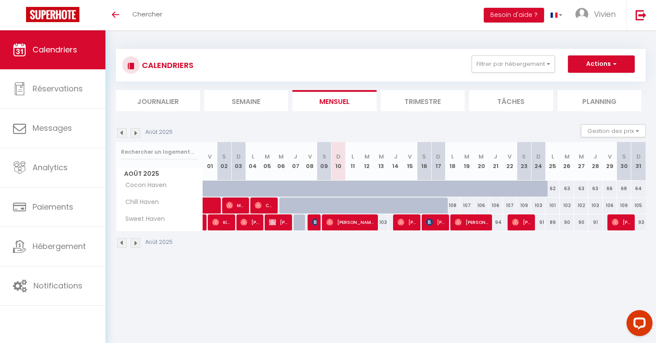
click at [137, 135] on img at bounding box center [136, 133] width 10 height 10
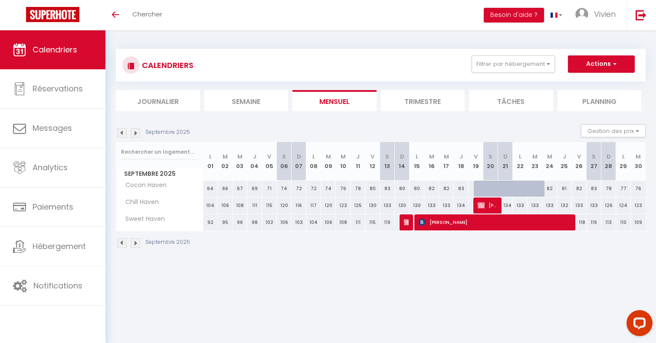
click at [118, 132] on img at bounding box center [122, 133] width 10 height 10
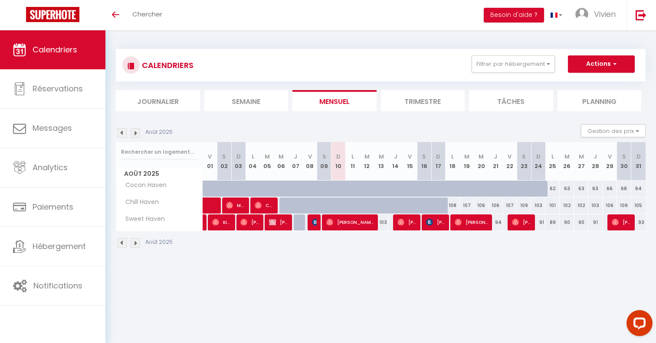
click at [288, 208] on div at bounding box center [295, 206] width 14 height 16
type input "122"
type input "Jeu 07 Août 2025"
type input "Ven 08 Août 2025"
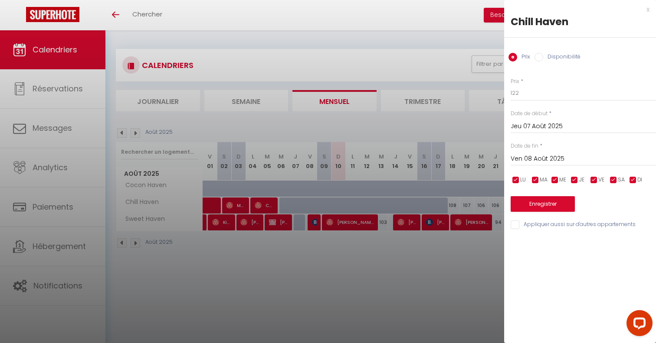
click at [649, 9] on div "x" at bounding box center [576, 9] width 145 height 10
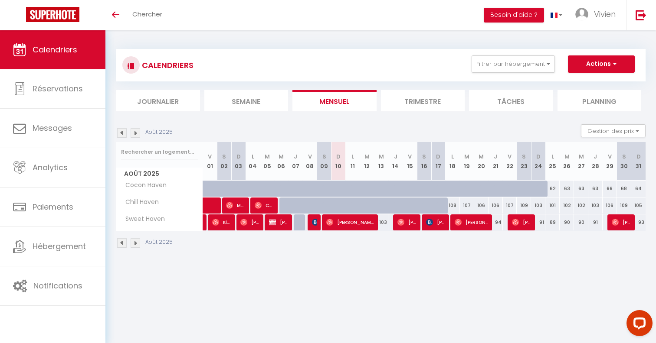
click at [378, 89] on div "CALENDRIERS Filtrer par hébergement Tous Cocon Haven Chill Haven [GEOGRAPHIC_DA…" at bounding box center [380, 80] width 529 height 62
click at [320, 39] on div "CALENDRIERS Filtrer par hébergement Tous Cocon Haven Chill Haven [GEOGRAPHIC_DA…" at bounding box center [380, 148] width 550 height 237
click at [378, 44] on div "CALENDRIERS Filtrer par hébergement Tous Cocon Haven Chill Haven Sweet Haven Ef…" at bounding box center [380, 149] width 529 height 216
click at [310, 46] on div "CALENDRIERS Filtrer par hébergement Tous Cocon Haven Chill Haven Sweet Haven Ef…" at bounding box center [380, 149] width 529 height 216
click at [641, 18] on img at bounding box center [640, 15] width 11 height 11
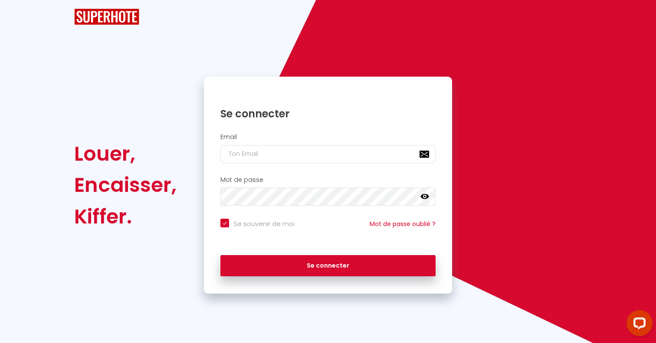
checkbox input "true"
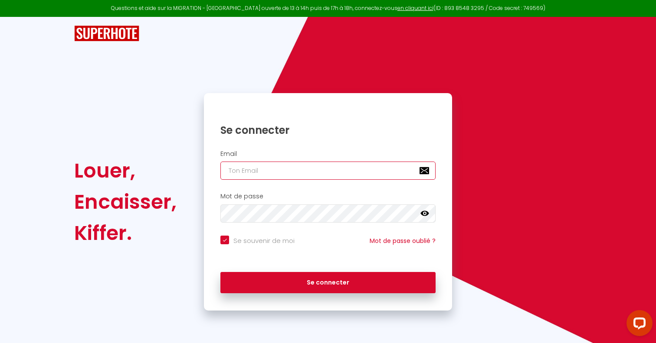
click at [310, 174] on input "email" at bounding box center [327, 171] width 215 height 18
type input "[EMAIL_ADDRESS][DOMAIN_NAME]"
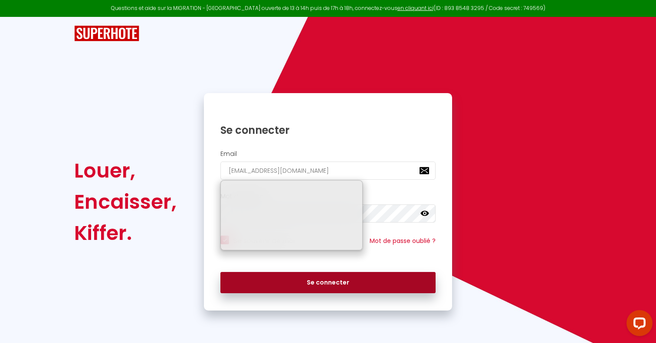
click at [310, 282] on button "Se connecter" at bounding box center [327, 283] width 215 height 22
checkbox input "true"
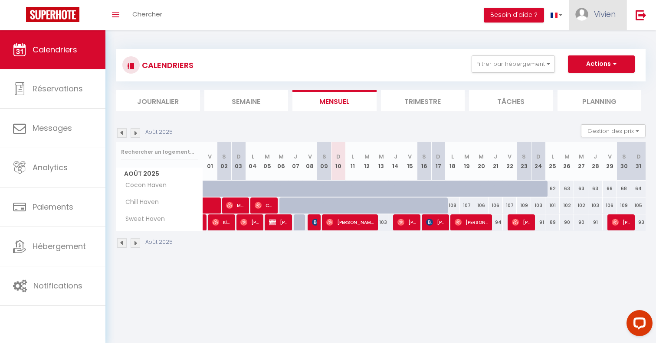
click at [607, 18] on span "Vivien" at bounding box center [605, 14] width 22 height 11
click at [590, 43] on link "Paramètres" at bounding box center [591, 43] width 64 height 15
select select "28"
select select "fr"
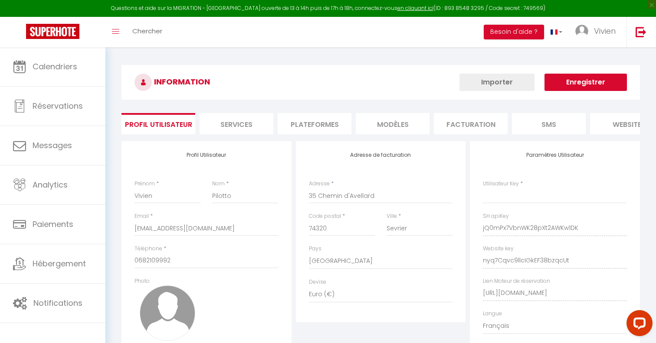
type input "jQ0mPx7VbnWK28pXt2AWKw1DK"
type input "nyq7Cqvc9llcIGkEF38bzqcUt"
type input "https://app.superhote.com/#/get-available-rentals/nyq7Cqvc9llcIGkEF38bzqcUt"
select select "fr"
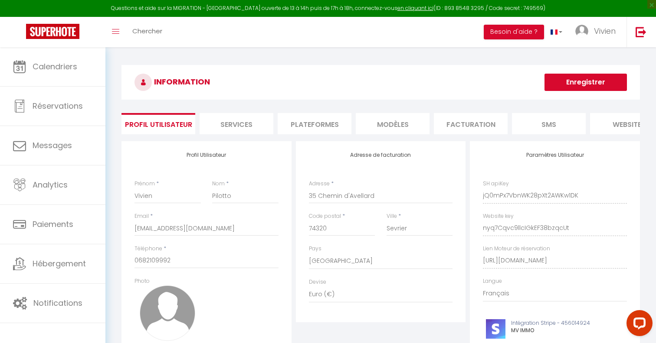
click at [313, 121] on li "Plateformes" at bounding box center [314, 123] width 74 height 21
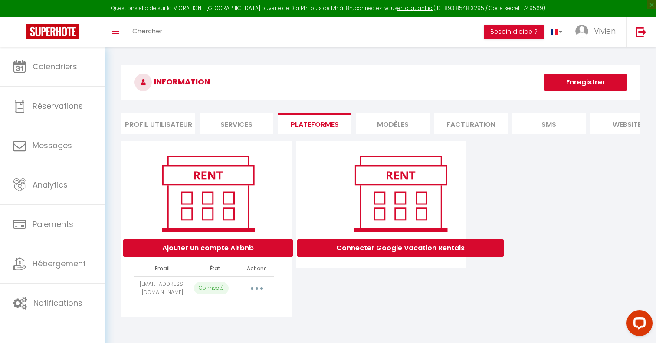
scroll to position [47, 0]
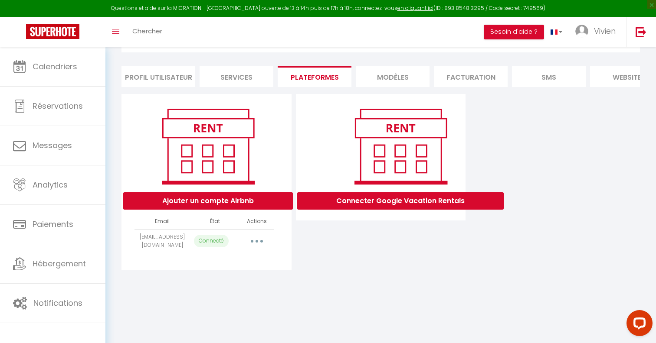
click at [254, 238] on button "button" at bounding box center [257, 242] width 24 height 14
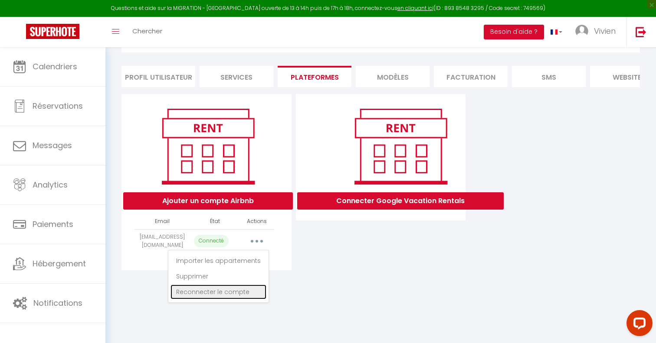
click at [230, 294] on link "Reconnecter le compte" at bounding box center [218, 292] width 96 height 15
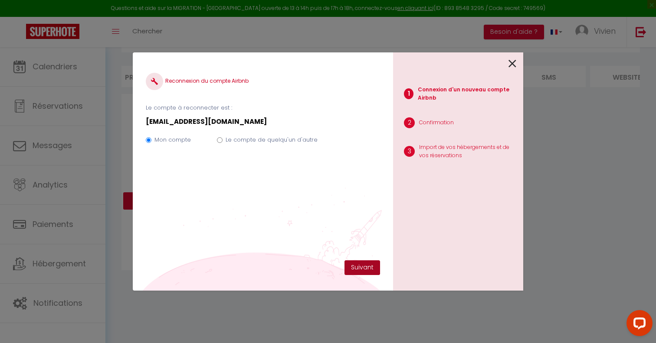
click at [356, 267] on button "Suivant" at bounding box center [362, 268] width 36 height 15
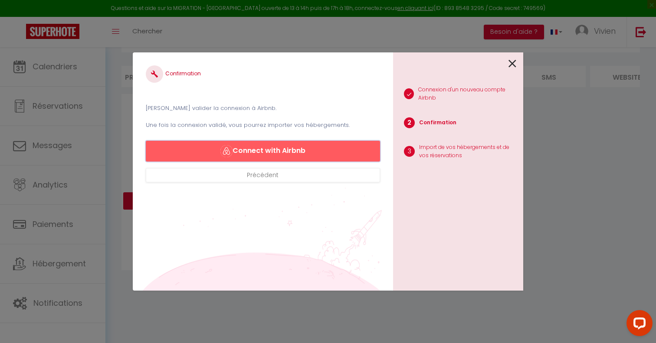
click at [285, 152] on button "Connect with Airbnb" at bounding box center [263, 151] width 234 height 21
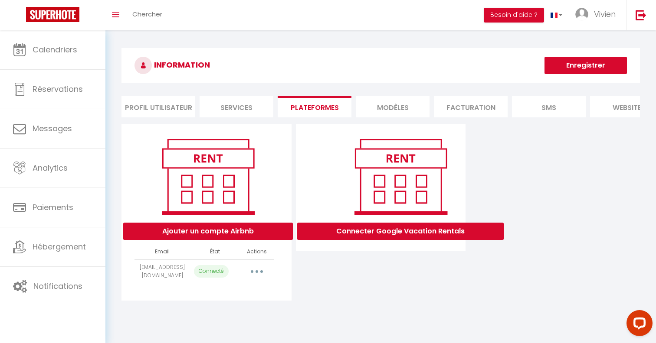
select select
select select "51115"
select select
select select "51114"
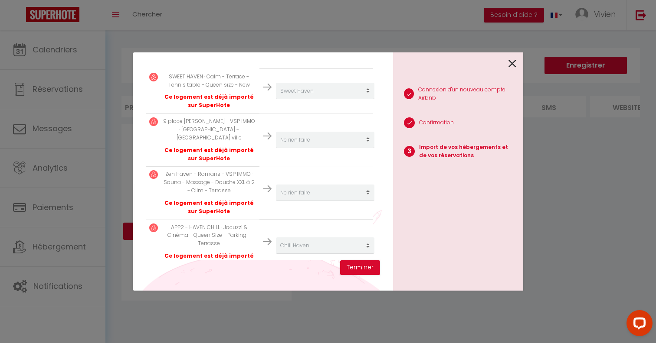
scroll to position [217, 0]
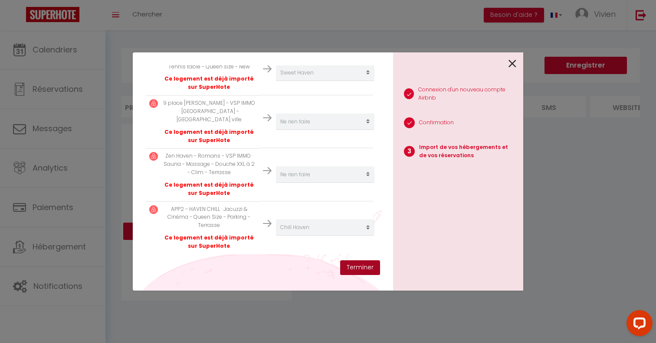
click at [359, 267] on button "Terminer" at bounding box center [360, 268] width 40 height 15
select select
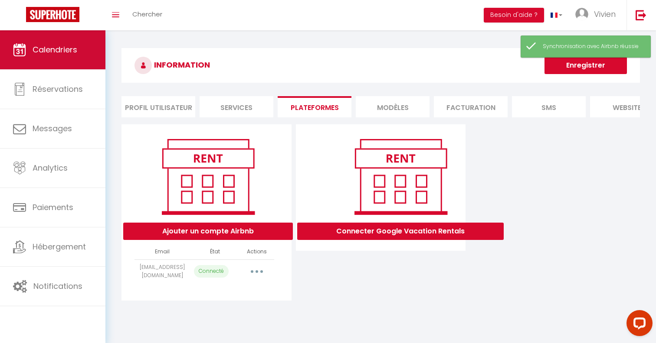
click at [64, 53] on span "Calendriers" at bounding box center [55, 49] width 45 height 11
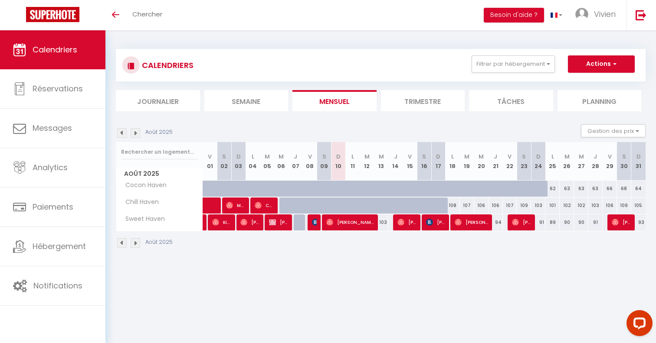
click at [432, 31] on div "CALENDRIERS Filtrer par hébergement Tous Cocon Haven Chill Haven Sweet Haven Ef…" at bounding box center [380, 148] width 550 height 237
